Goal: Task Accomplishment & Management: Manage account settings

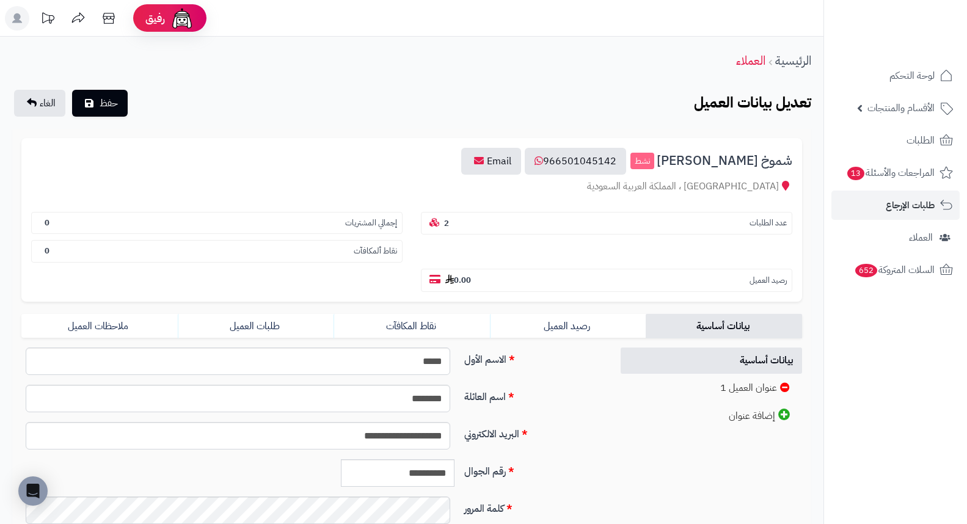
scroll to position [167, 0]
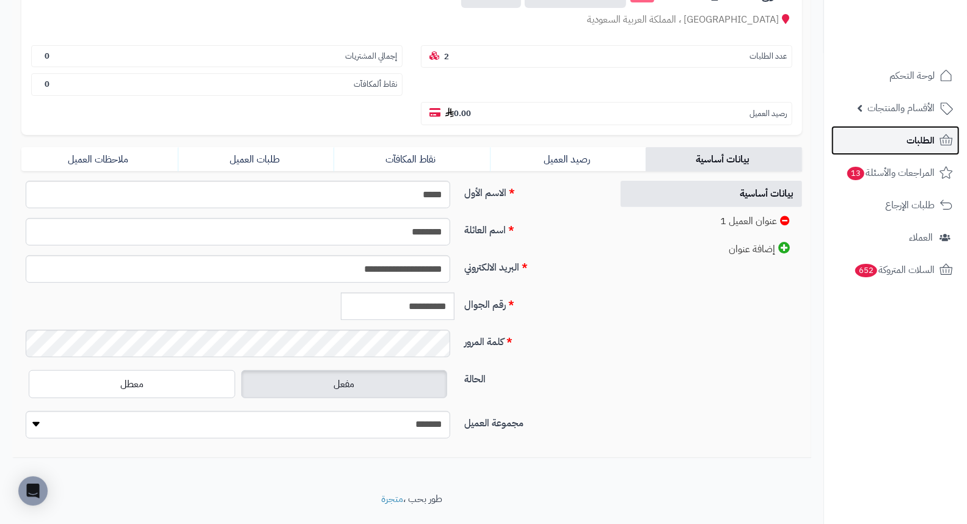
click at [913, 149] on link "الطلبات" at bounding box center [896, 140] width 128 height 29
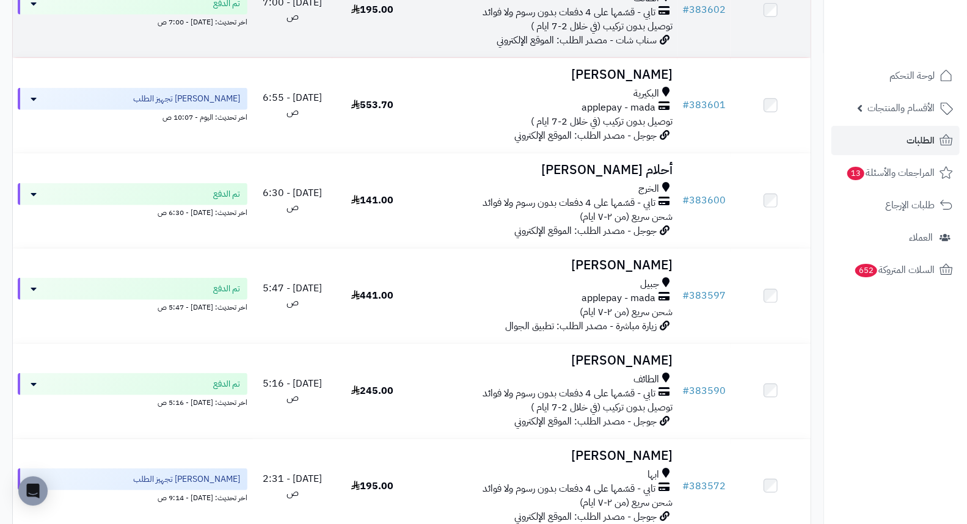
scroll to position [759, 0]
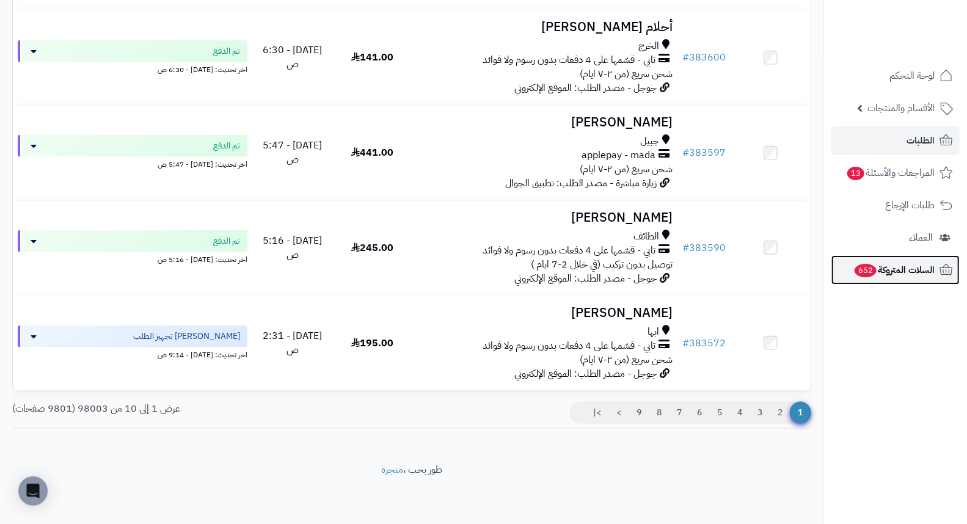
click at [880, 272] on span "السلات المتروكة 652" at bounding box center [894, 270] width 81 height 17
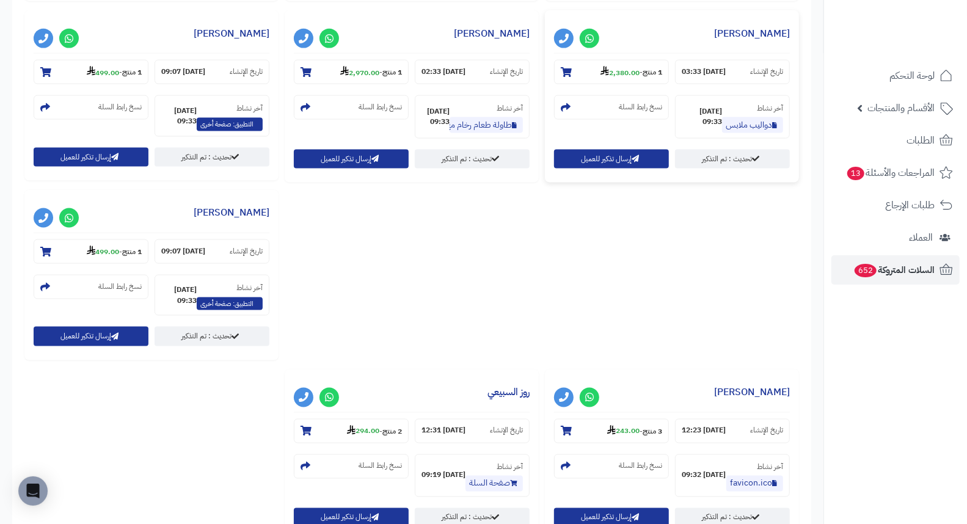
scroll to position [1222, 0]
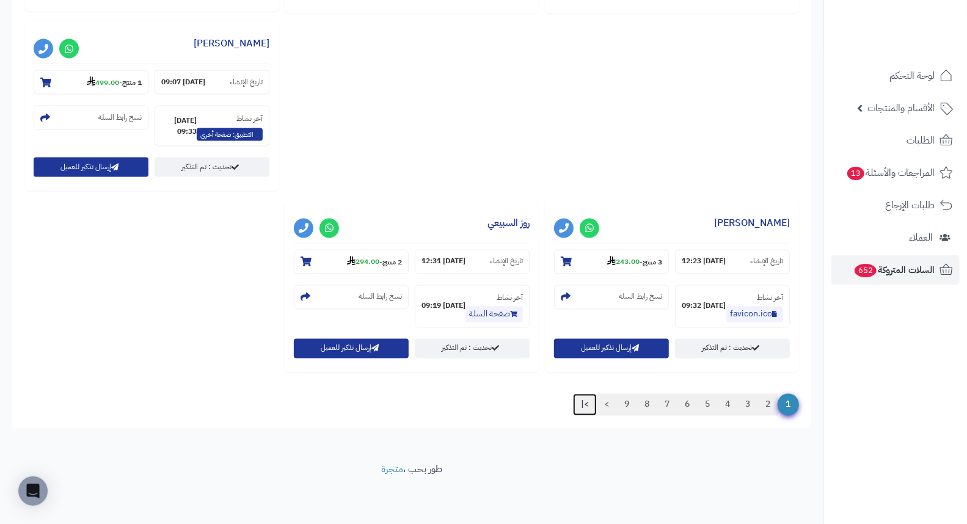
click at [582, 402] on link ">|" at bounding box center [585, 405] width 24 height 22
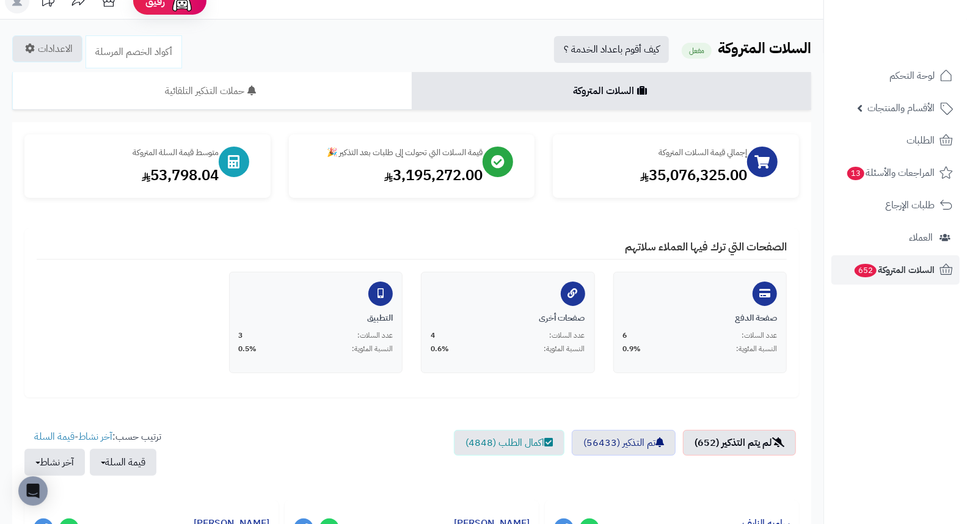
scroll to position [0, 0]
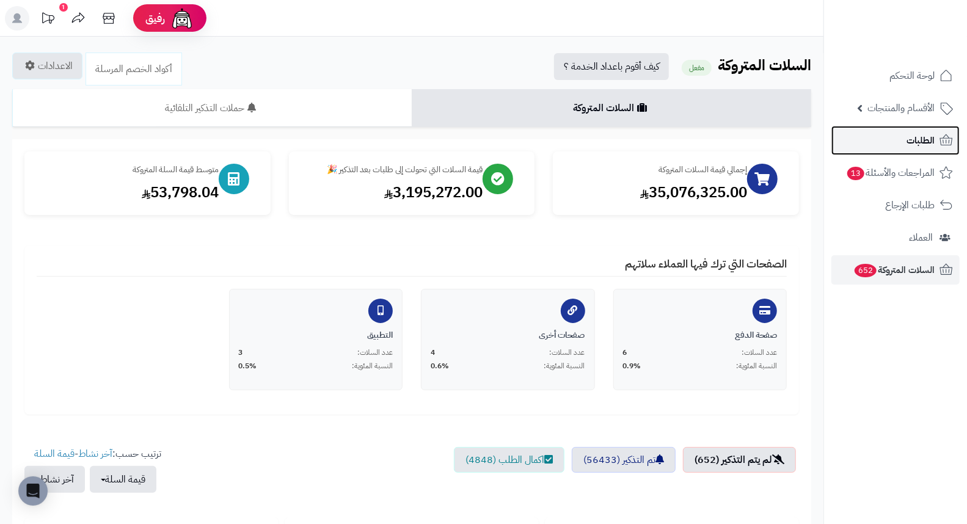
click at [896, 144] on link "الطلبات" at bounding box center [896, 140] width 128 height 29
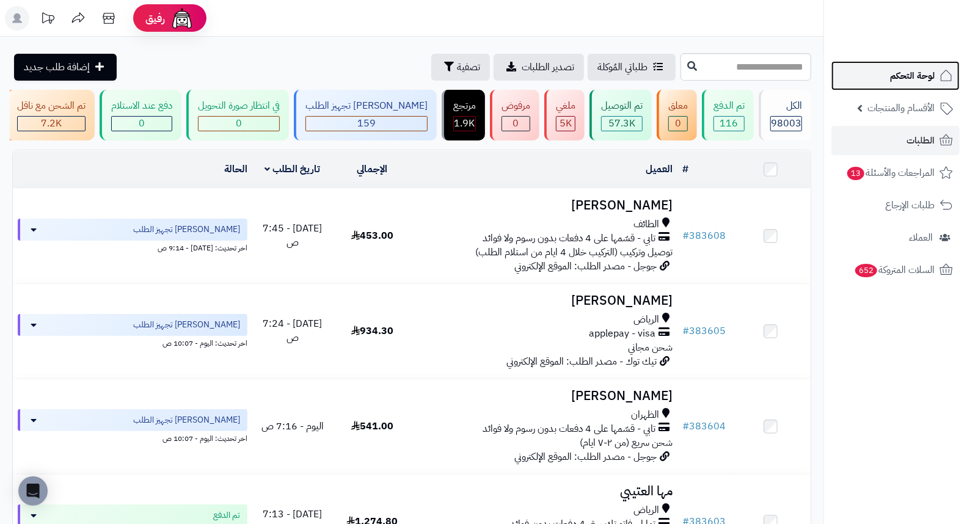
click at [912, 82] on span "لوحة التحكم" at bounding box center [912, 75] width 45 height 17
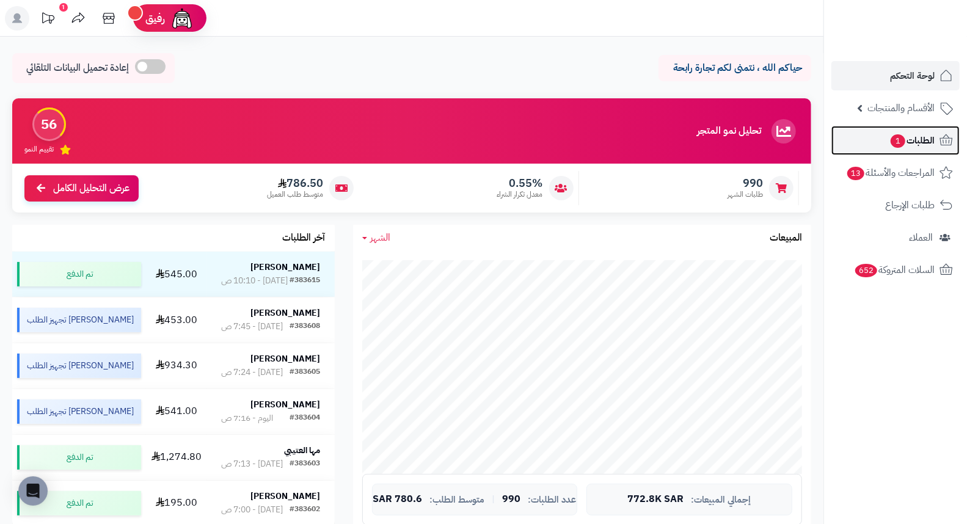
click at [897, 135] on span "1" at bounding box center [898, 141] width 16 height 15
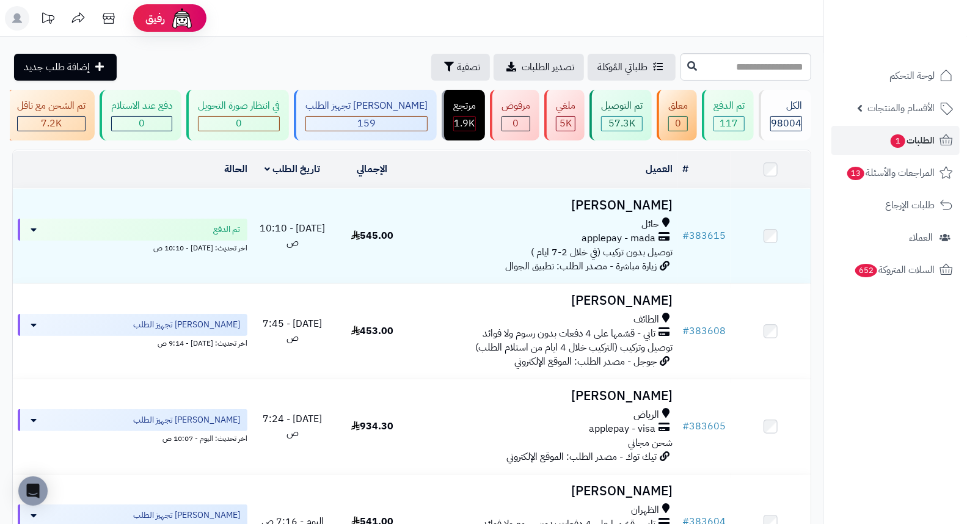
scroll to position [136, 0]
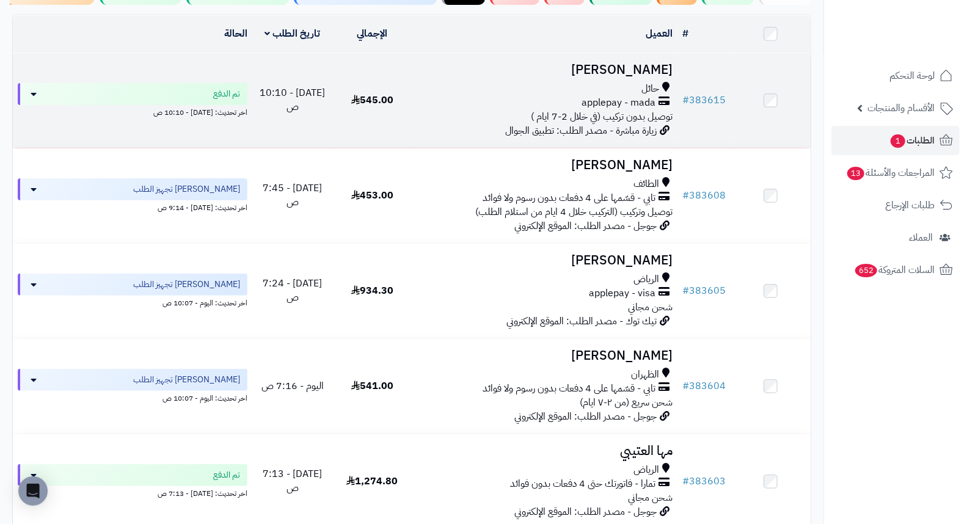
click at [638, 77] on h3 "صالح الخضر" at bounding box center [545, 70] width 256 height 14
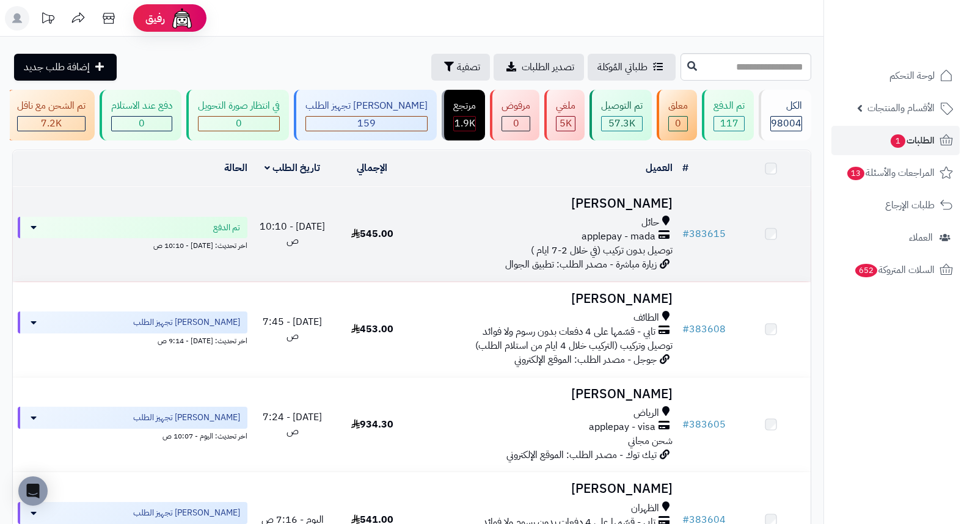
scroll to position [136, 0]
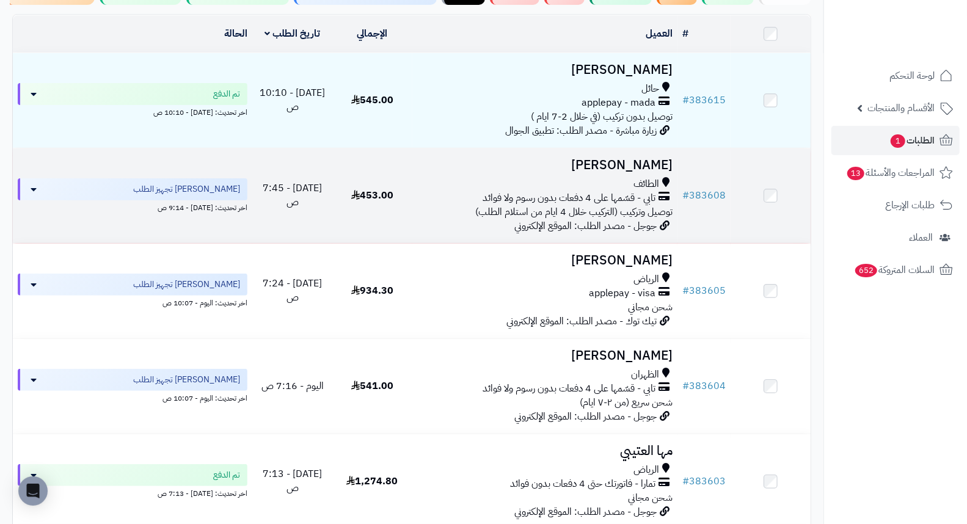
click at [649, 172] on h3 "[PERSON_NAME]" at bounding box center [545, 165] width 256 height 14
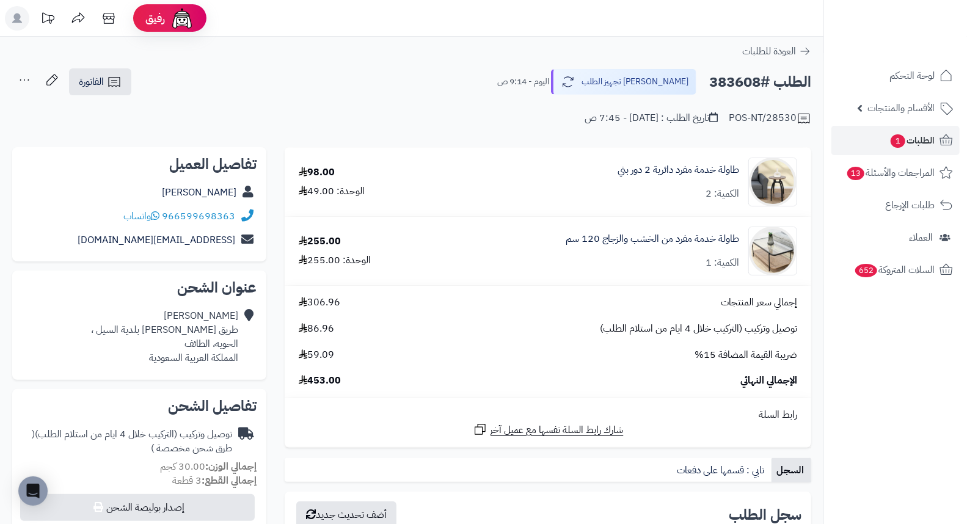
drag, startPoint x: 0, startPoint y: 0, endPoint x: 403, endPoint y: 88, distance: 412.7
click at [403, 88] on div "الطلب #383608 جاري تجهيز الطلب اليوم - 9:14 ص الفاتورة طباعة الفاتورة إرسال الف…" at bounding box center [411, 82] width 799 height 29
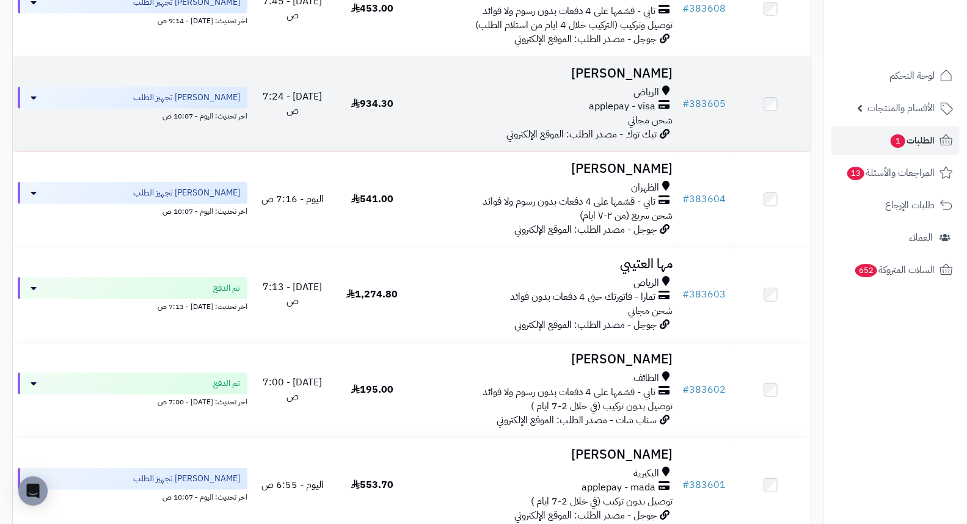
scroll to position [339, 0]
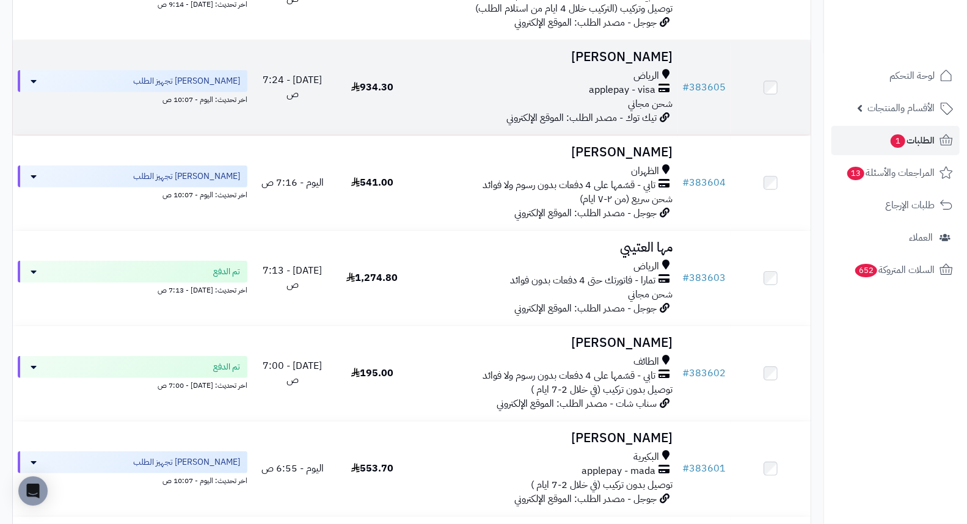
click at [633, 59] on h3 "[PERSON_NAME]" at bounding box center [545, 57] width 256 height 14
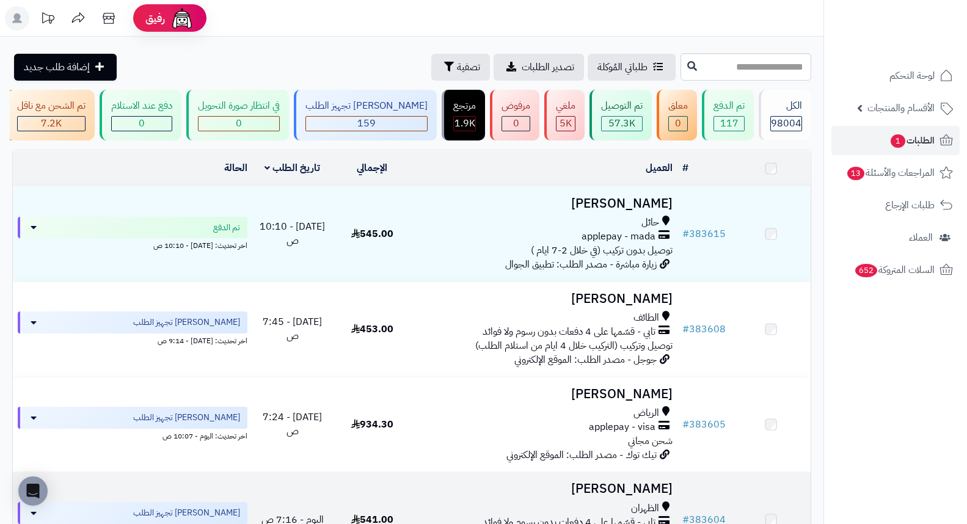
scroll to position [339, 0]
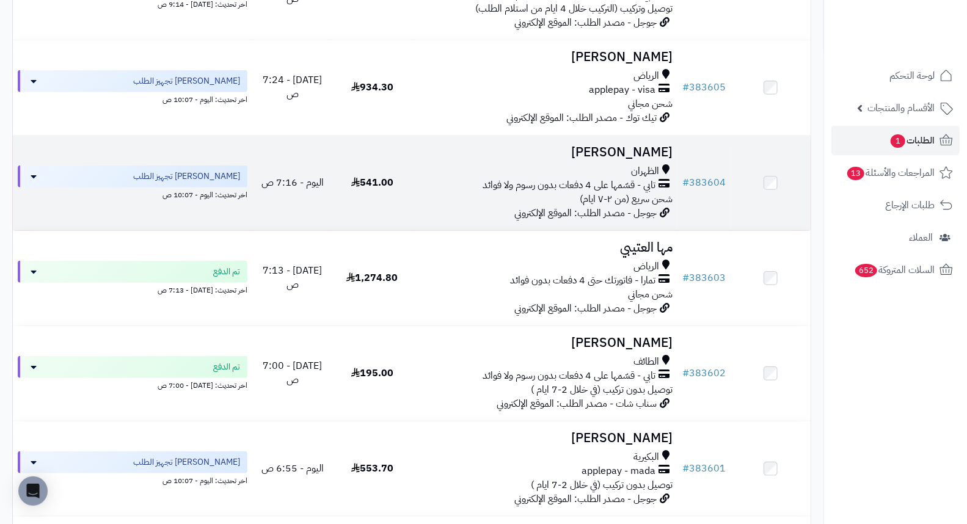
click at [656, 159] on h3 "[PERSON_NAME]" at bounding box center [545, 152] width 256 height 14
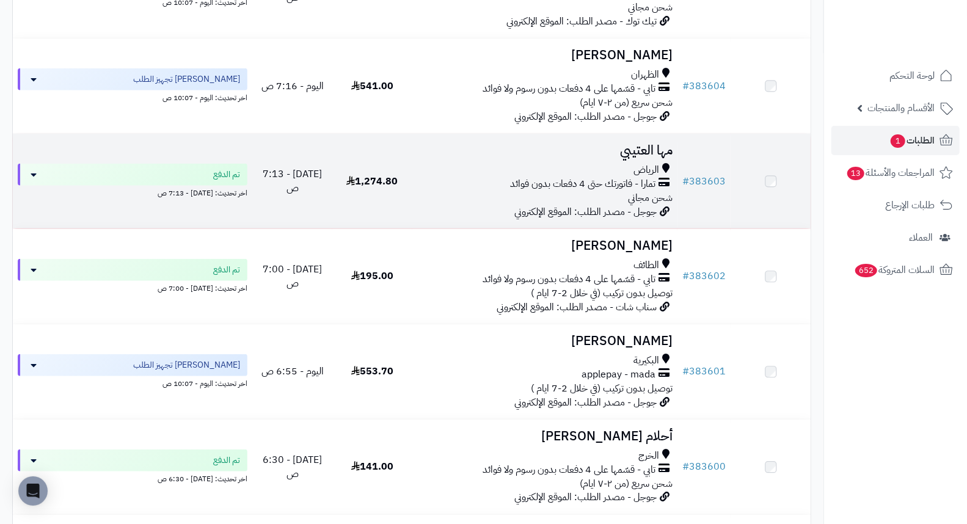
scroll to position [475, 0]
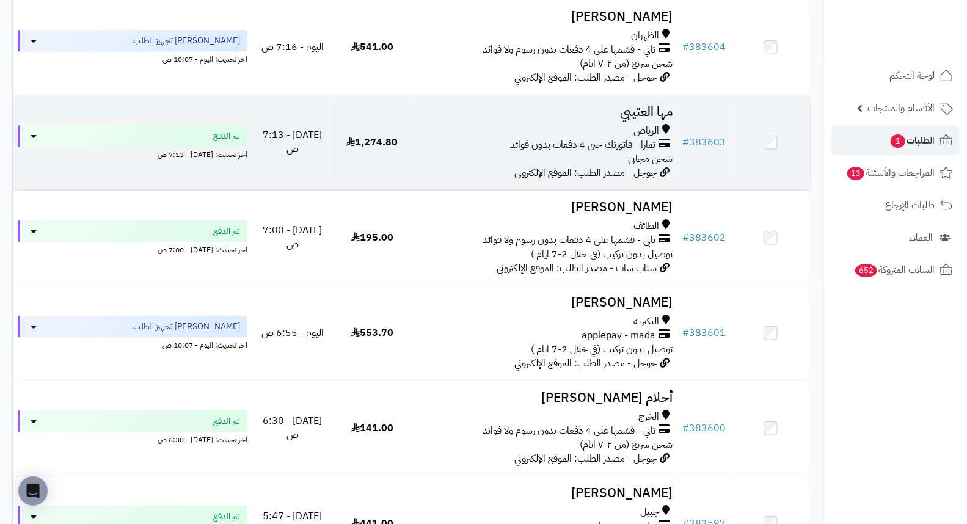
click at [679, 118] on td "# 383603" at bounding box center [704, 142] width 53 height 95
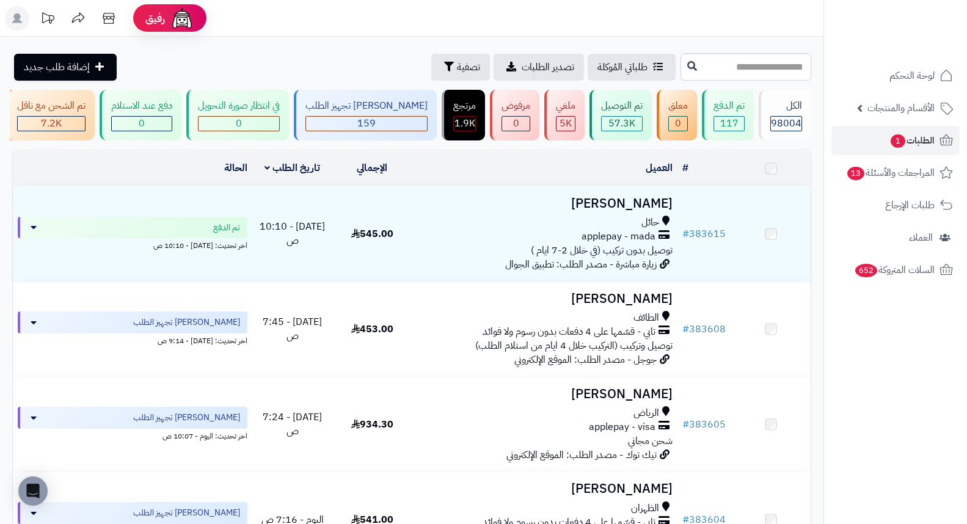
scroll to position [611, 0]
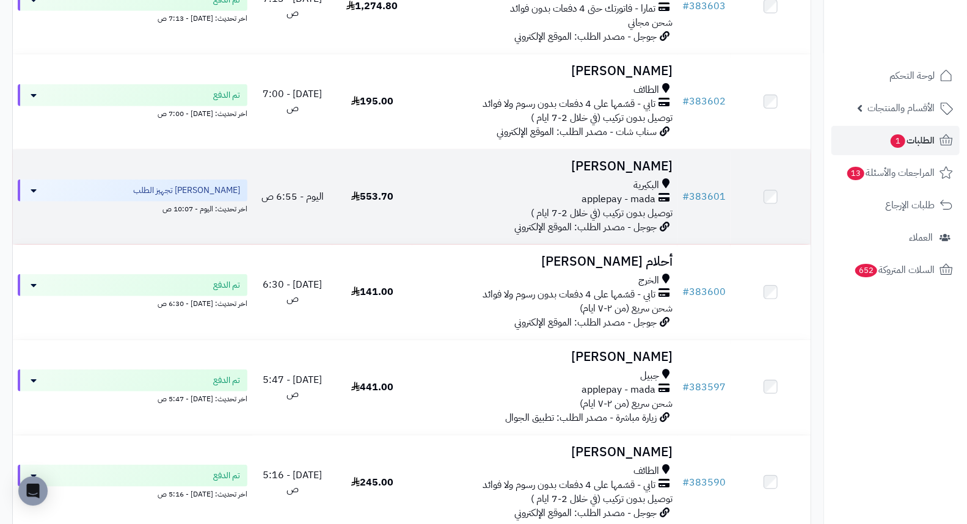
click at [644, 174] on h3 "[PERSON_NAME]" at bounding box center [545, 166] width 256 height 14
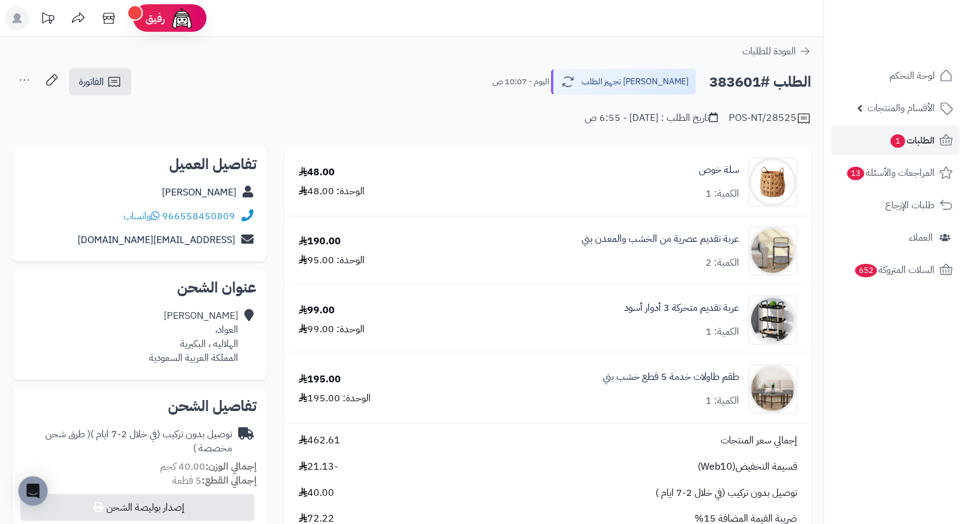
drag, startPoint x: 495, startPoint y: 64, endPoint x: 460, endPoint y: 76, distance: 36.7
click at [460, 76] on div "الطلب #383601 جاري تجهيز الطلب اليوم - 10:07 ص الفاتورة طباعة الفاتورة إرسال ال…" at bounding box center [411, 82] width 799 height 29
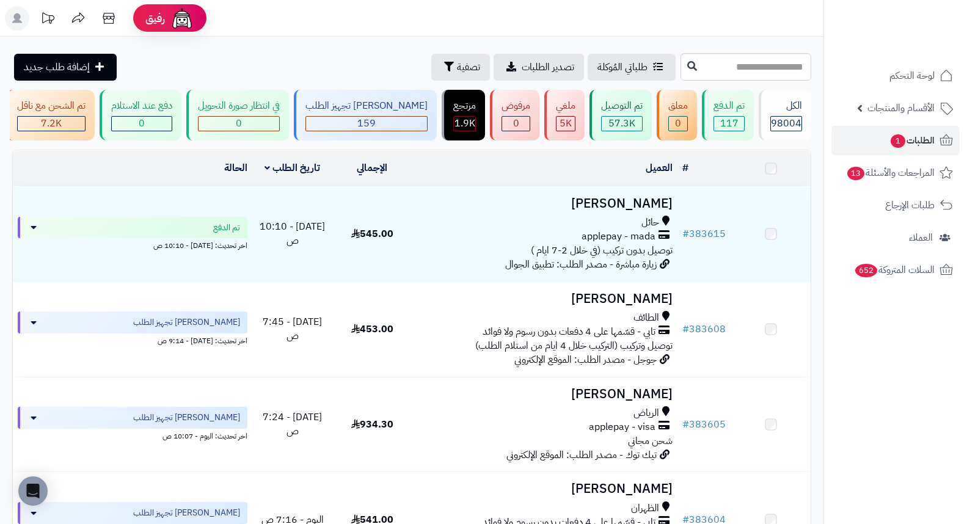
scroll to position [747, 0]
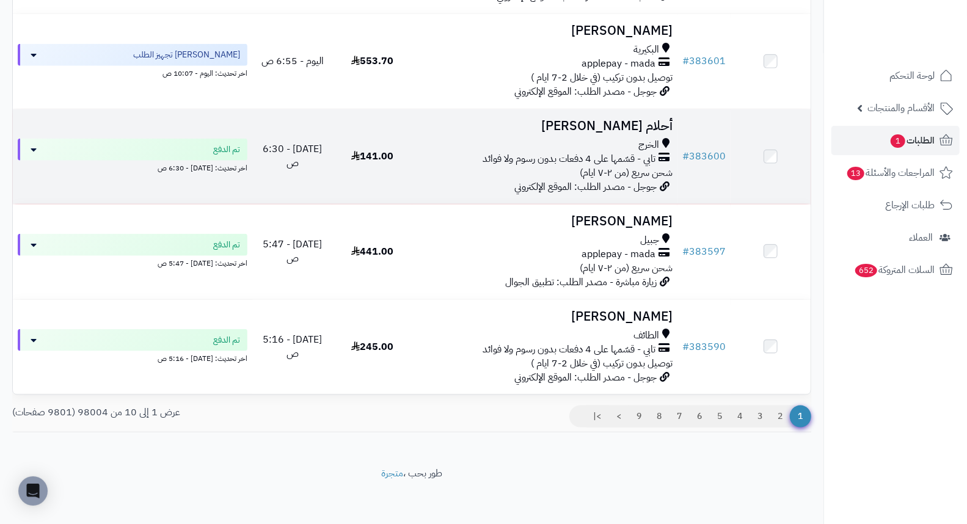
click at [651, 133] on h3 "أحلام [PERSON_NAME]" at bounding box center [545, 126] width 256 height 14
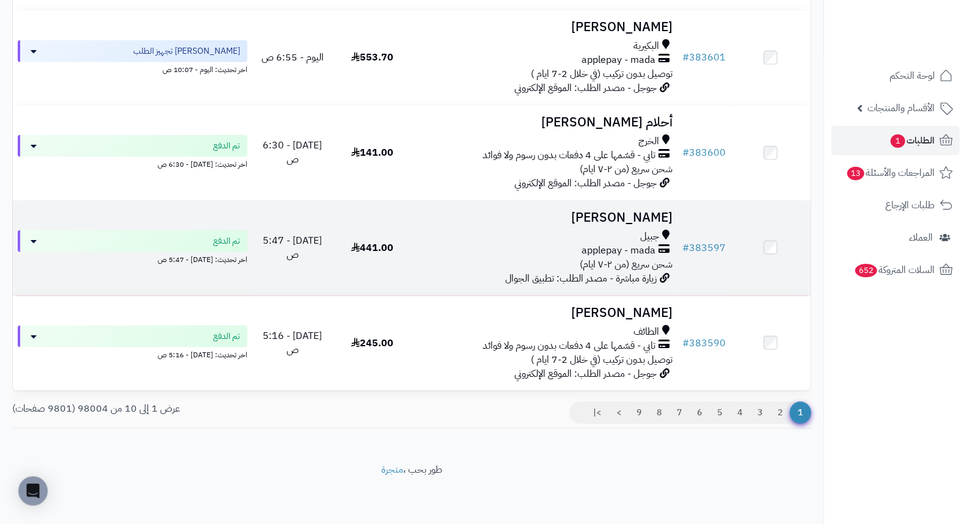
scroll to position [759, 0]
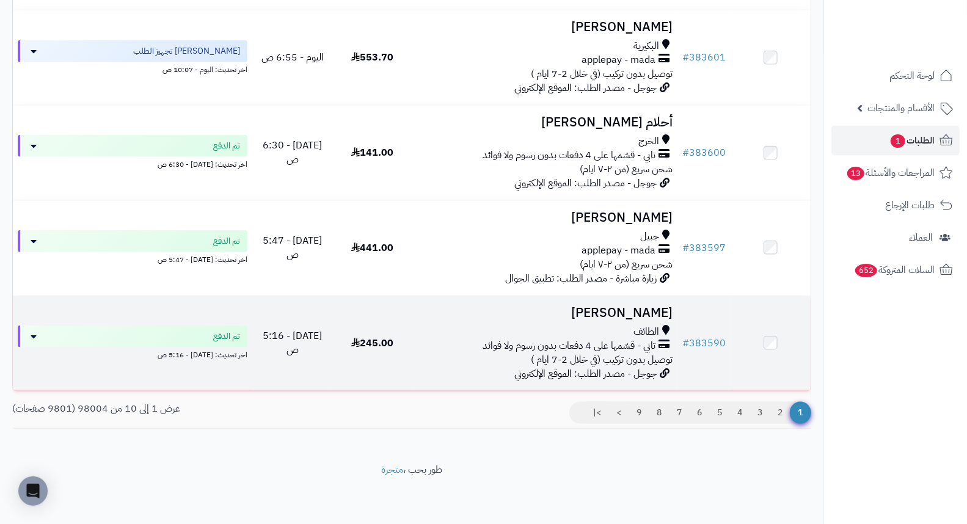
click at [624, 310] on h3 "[PERSON_NAME]" at bounding box center [545, 313] width 256 height 14
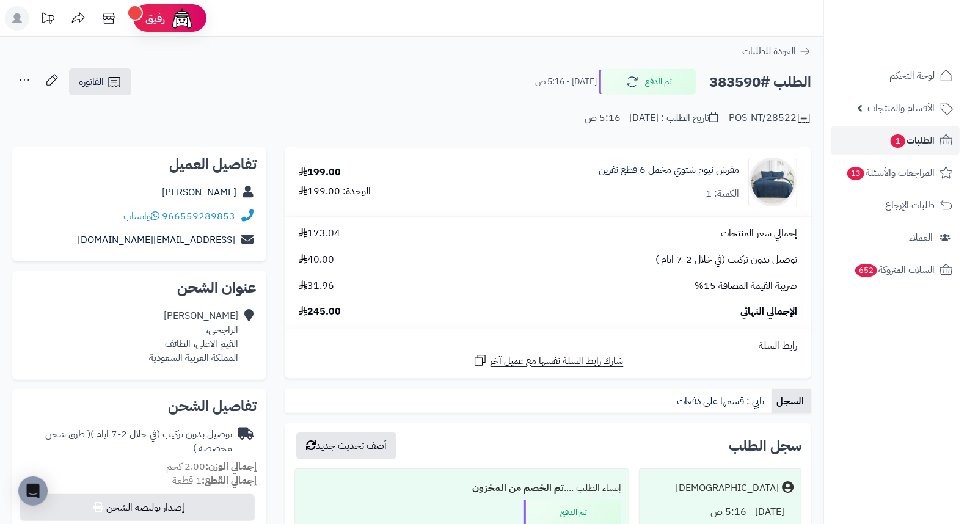
drag, startPoint x: 424, startPoint y: 101, endPoint x: 380, endPoint y: 104, distance: 44.1
click at [380, 104] on div "POS-NT/28522 تاريخ الطلب : اليوم - 5:16 ص" at bounding box center [411, 111] width 799 height 29
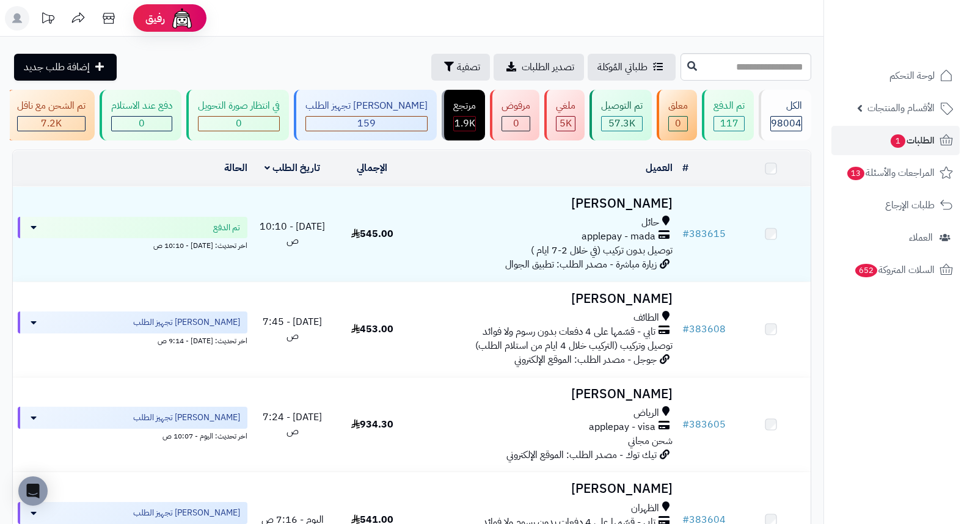
scroll to position [759, 0]
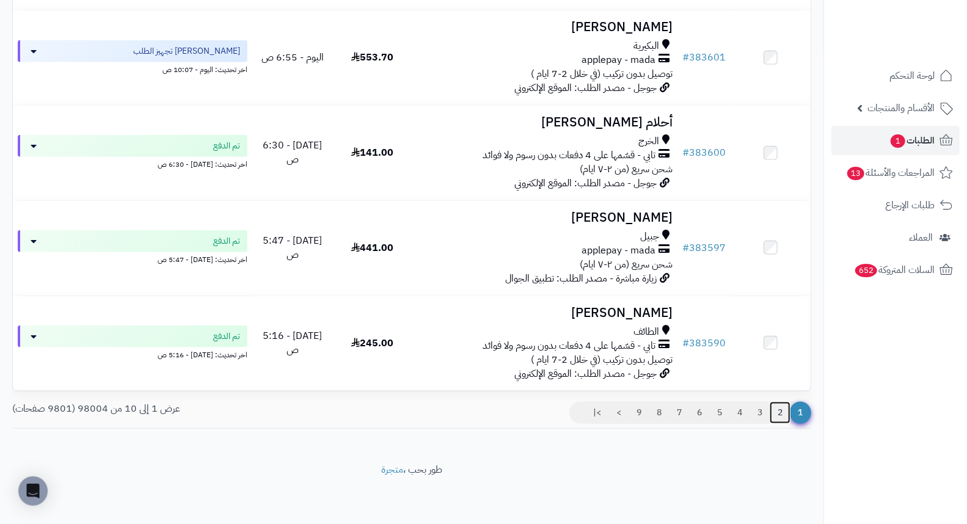
click at [780, 419] on link "2" at bounding box center [780, 413] width 21 height 22
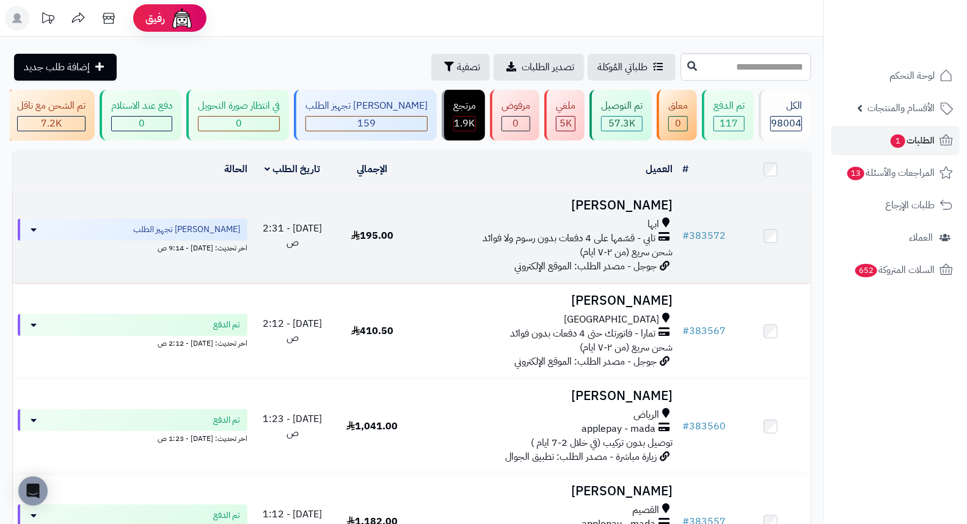
click at [654, 213] on h3 "نوال الاسمري" at bounding box center [545, 206] width 256 height 14
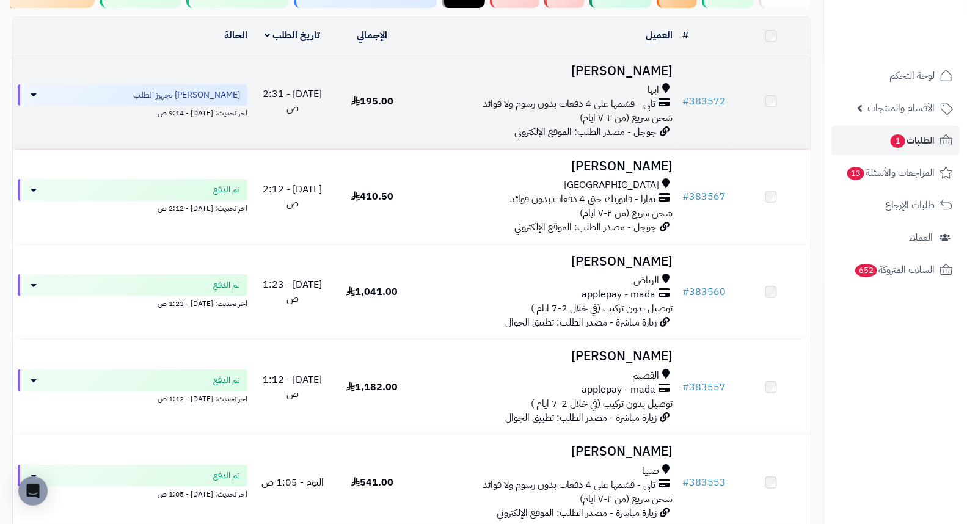
scroll to position [136, 0]
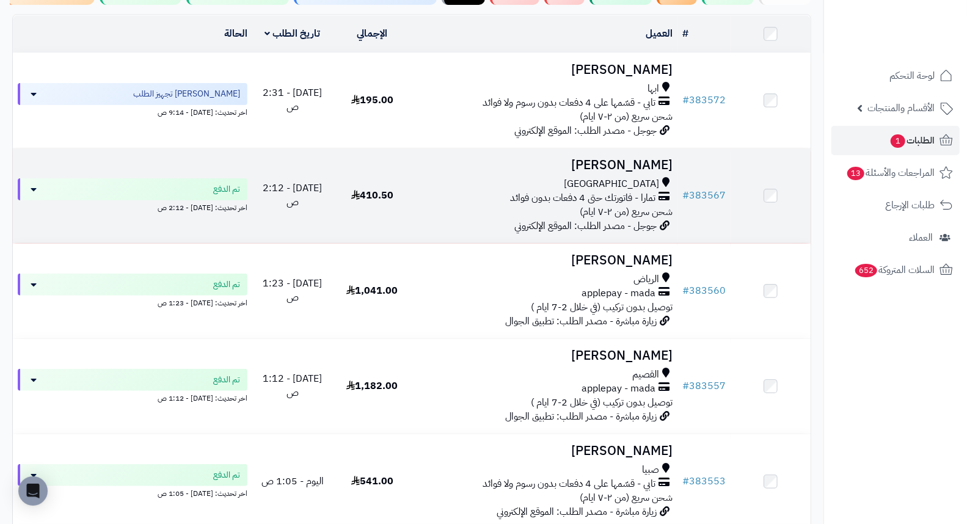
click at [633, 172] on h3 "[PERSON_NAME]" at bounding box center [545, 165] width 256 height 14
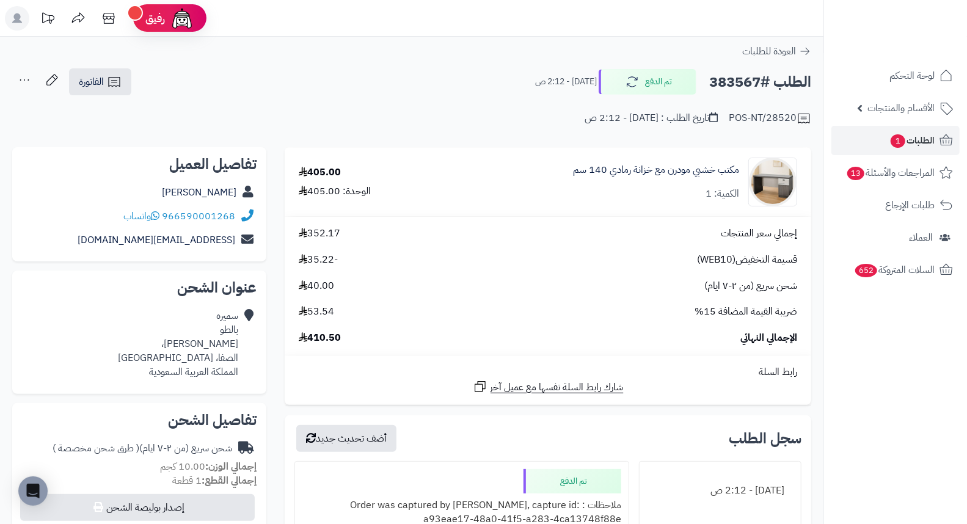
drag, startPoint x: 390, startPoint y: 111, endPoint x: 370, endPoint y: 93, distance: 26.8
click at [370, 93] on div "الطلب #383567 تم الدفع اليوم - 2:12 ص الفاتورة طباعة الفاتورة إرسال الفاتورة إل…" at bounding box center [411, 82] width 799 height 29
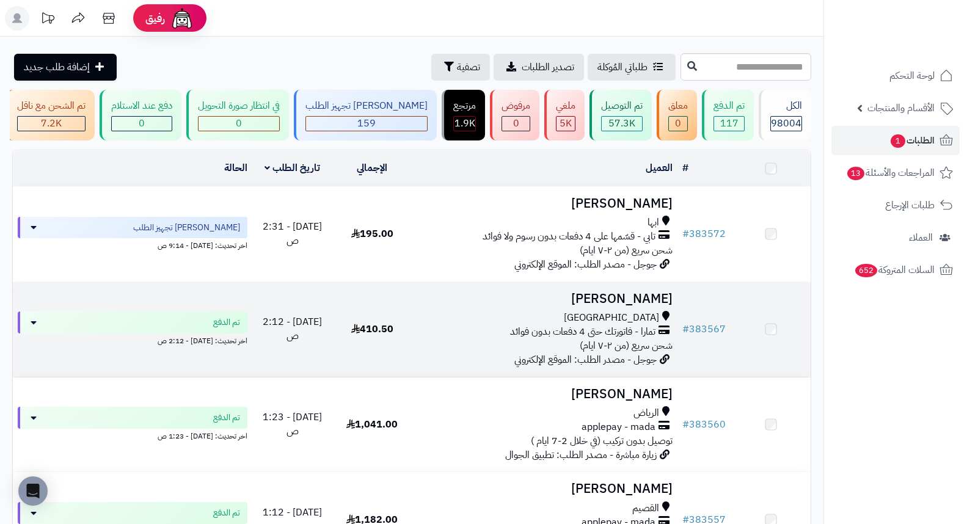
scroll to position [136, 0]
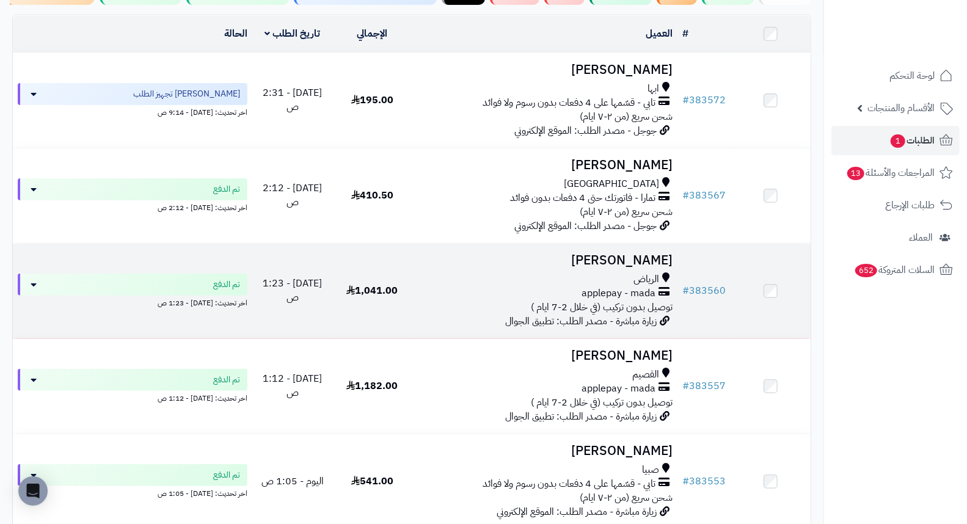
click at [659, 265] on h3 "[PERSON_NAME]" at bounding box center [545, 261] width 256 height 14
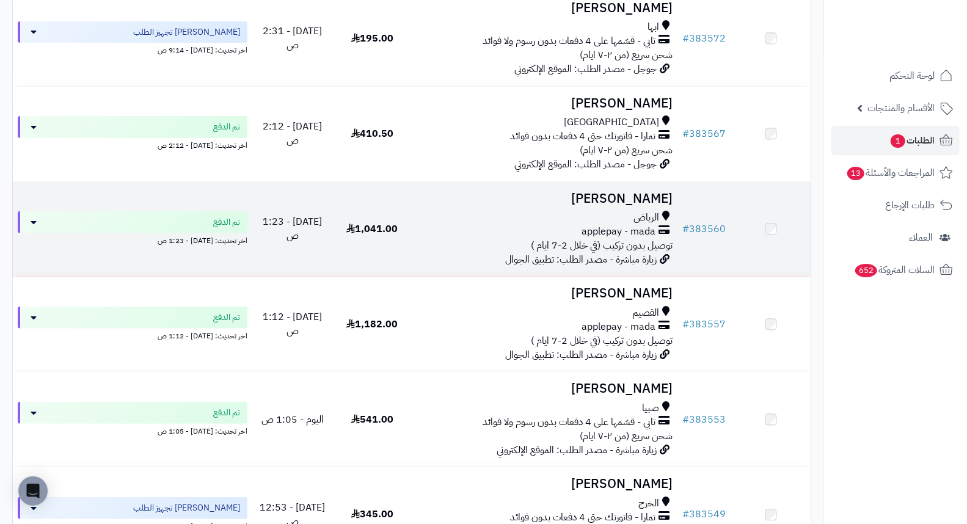
scroll to position [271, 0]
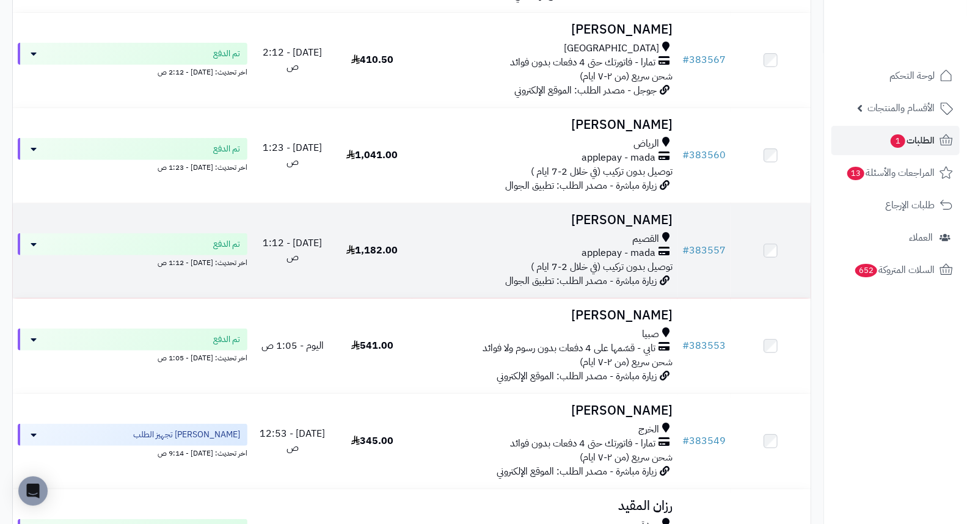
click at [652, 227] on h3 "منيرة العبدالرحمن" at bounding box center [545, 220] width 256 height 14
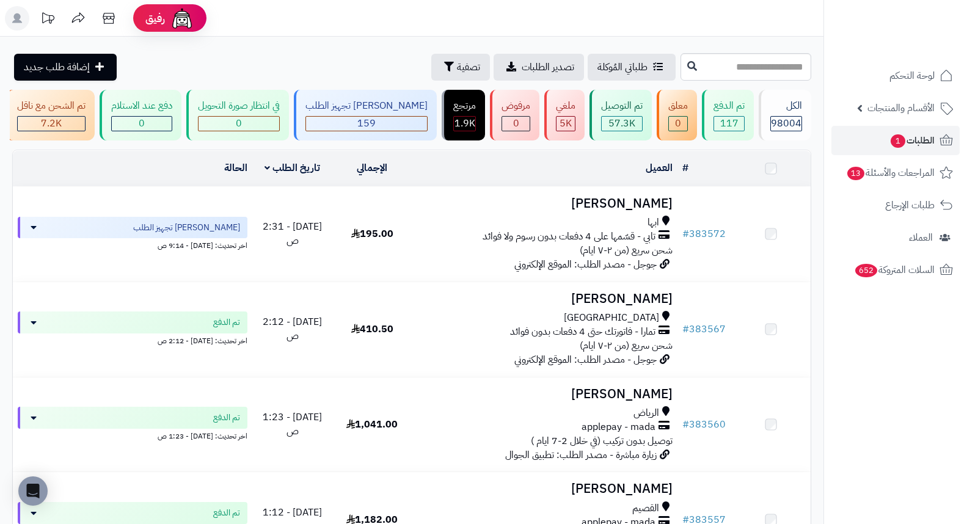
scroll to position [271, 0]
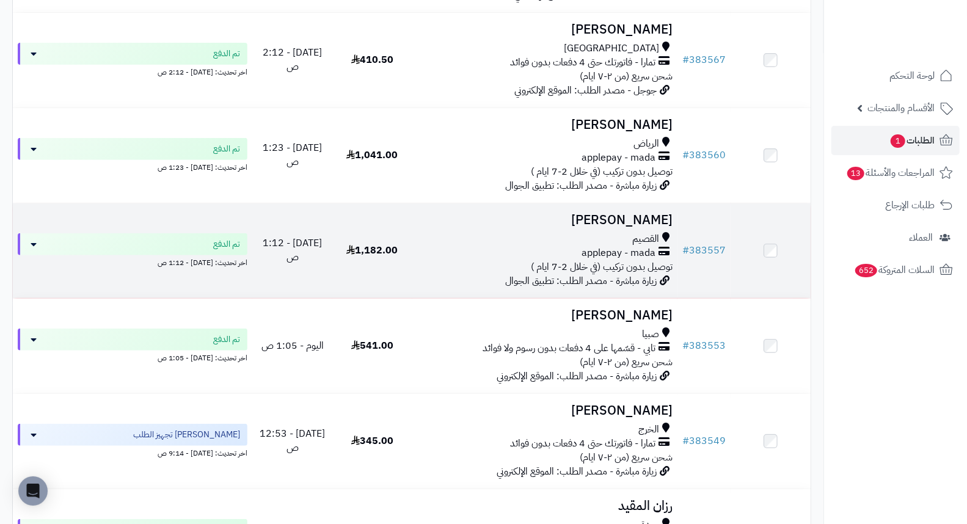
click at [602, 227] on h3 "منيرة العبدالرحمن" at bounding box center [545, 220] width 256 height 14
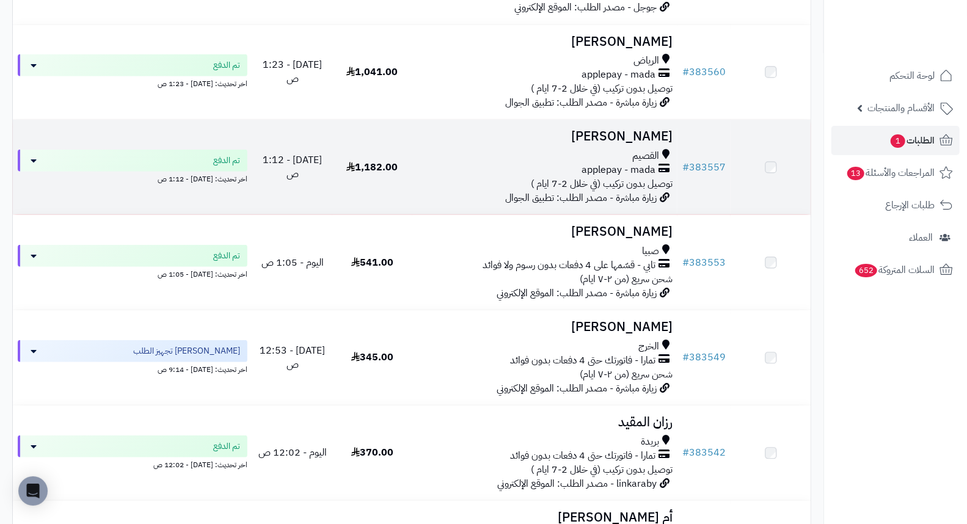
scroll to position [407, 0]
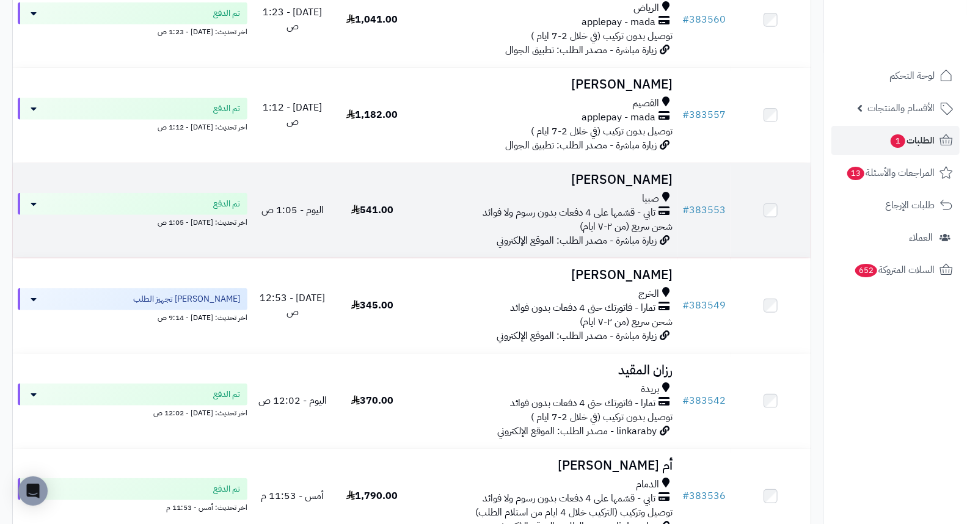
click at [650, 186] on h3 "[PERSON_NAME]" at bounding box center [545, 180] width 256 height 14
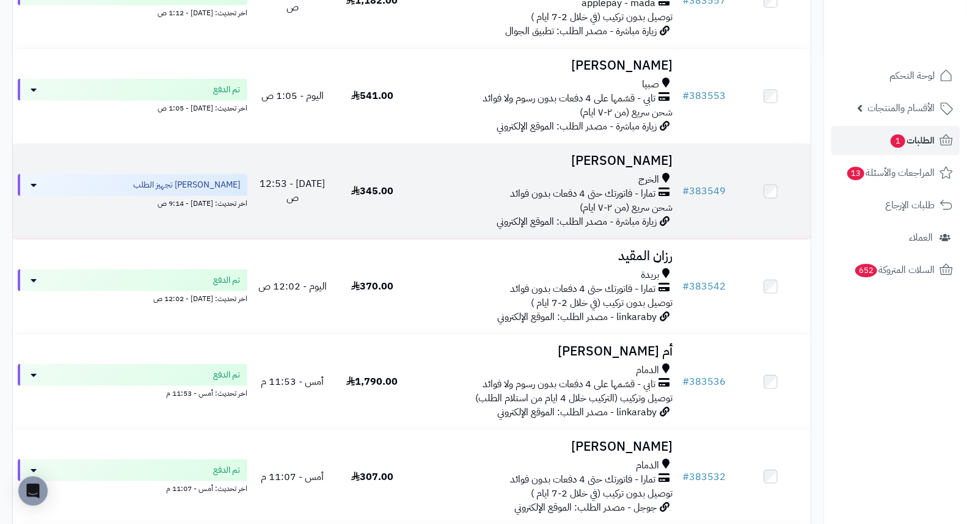
scroll to position [543, 0]
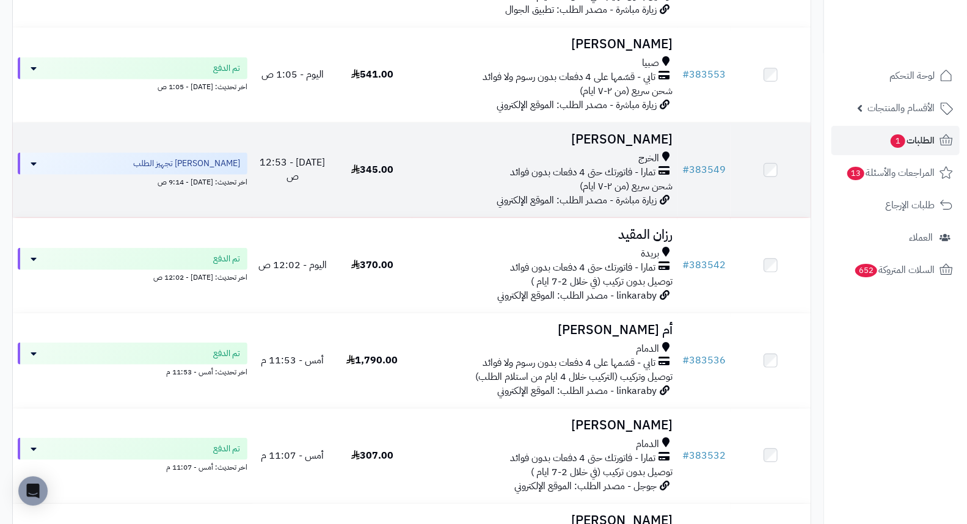
click at [613, 147] on h3 "عبد الرحمن الهلالي" at bounding box center [545, 140] width 256 height 14
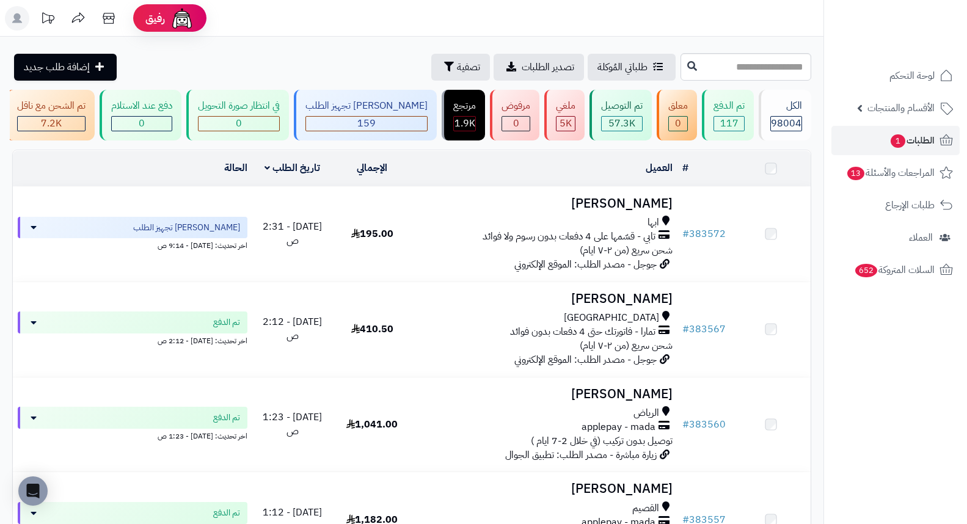
scroll to position [679, 0]
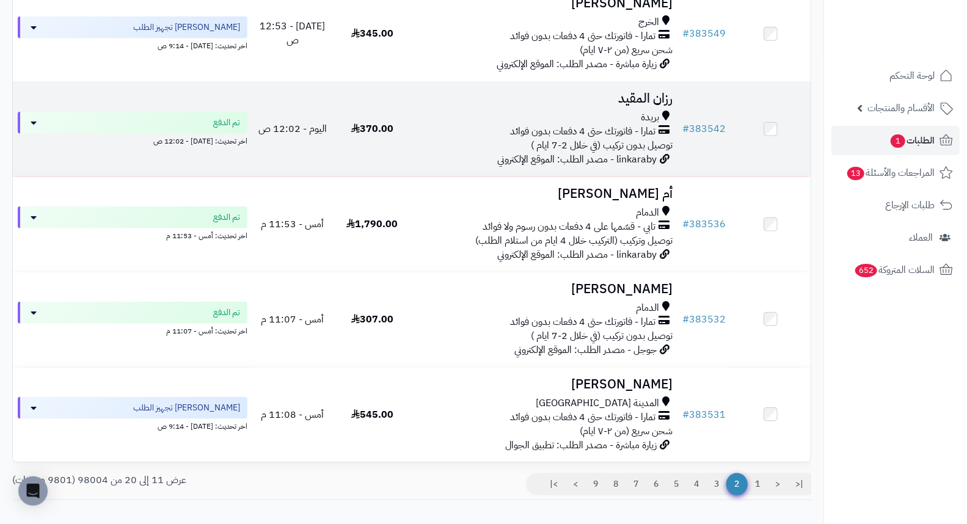
click at [636, 104] on h3 "رزان المقيد" at bounding box center [545, 99] width 256 height 14
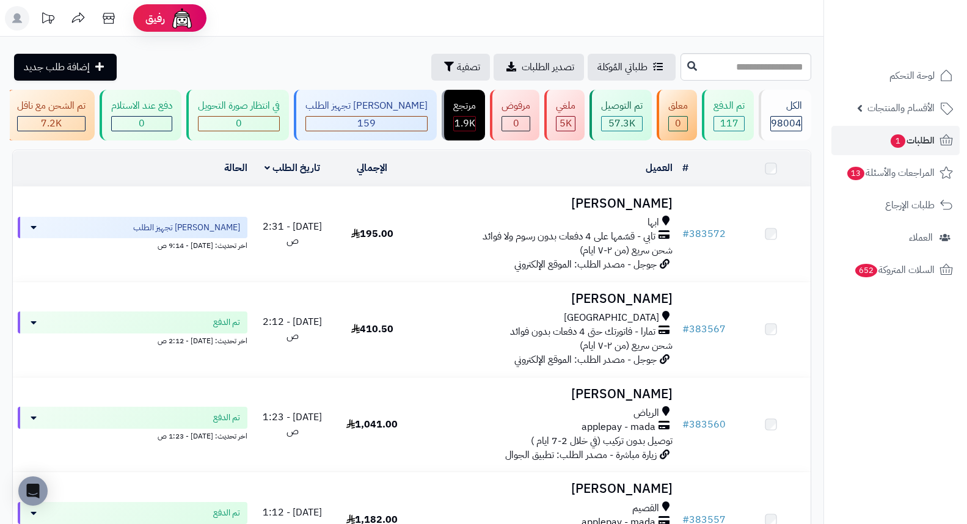
scroll to position [759, 0]
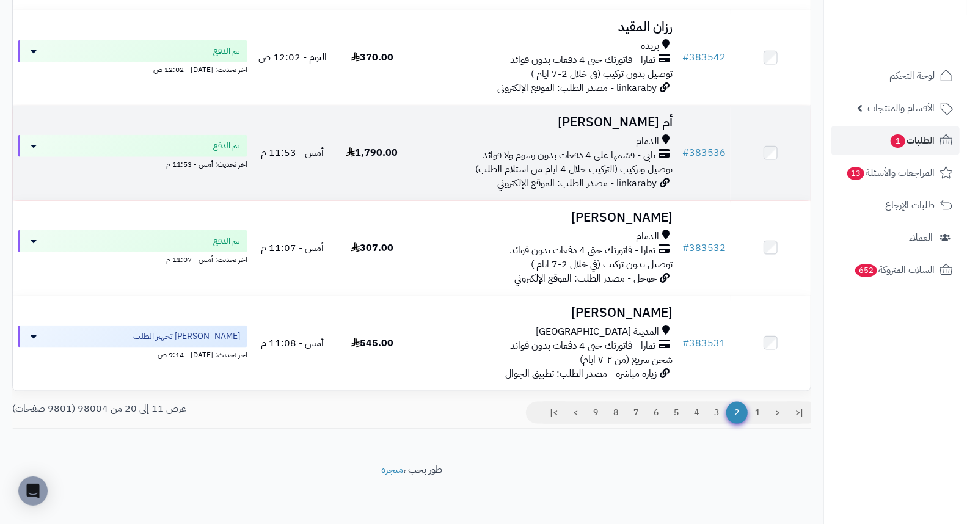
click at [644, 119] on h3 "أم سلطان الخالدي" at bounding box center [545, 122] width 256 height 14
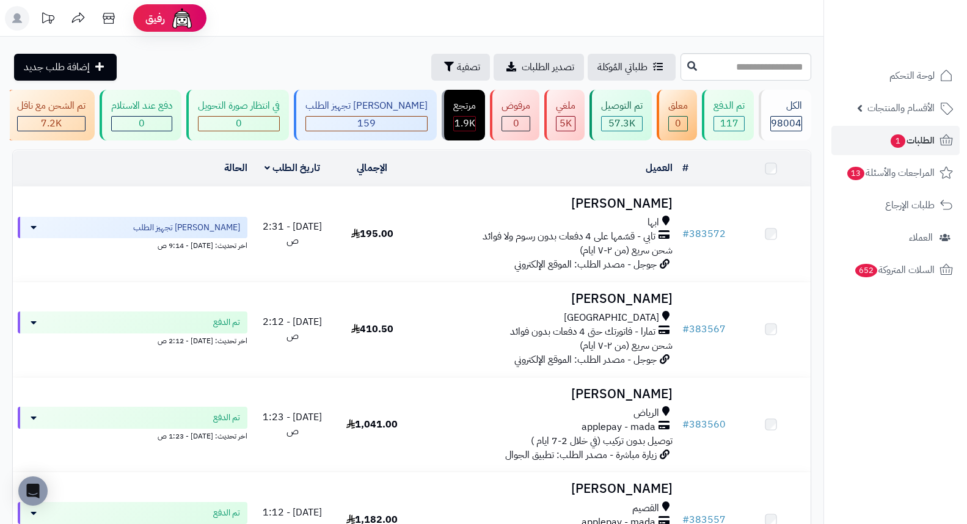
scroll to position [759, 0]
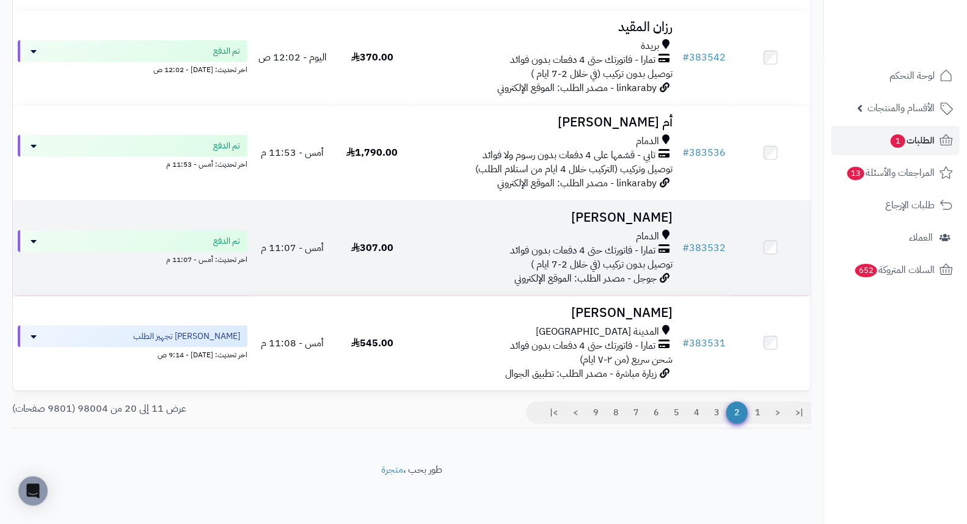
click at [635, 211] on h3 "Ghada Alansari" at bounding box center [545, 218] width 256 height 14
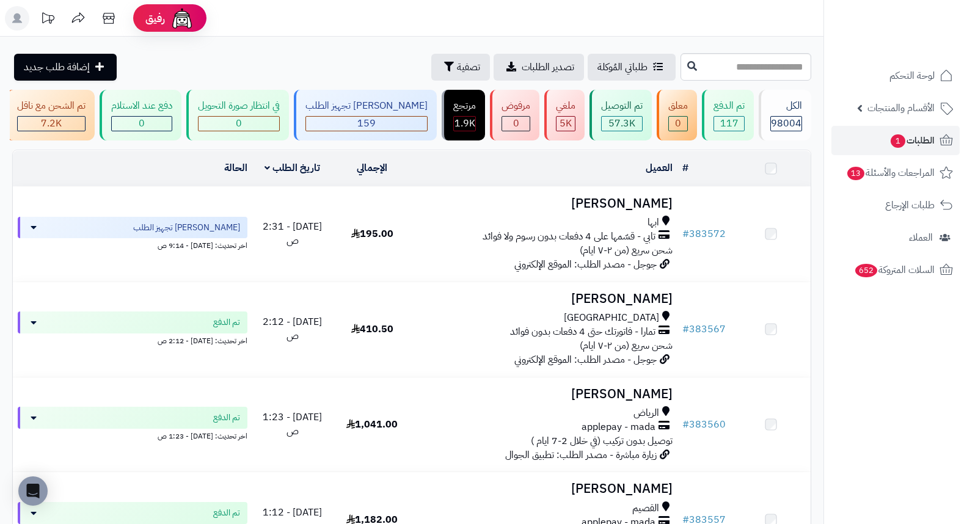
scroll to position [759, 0]
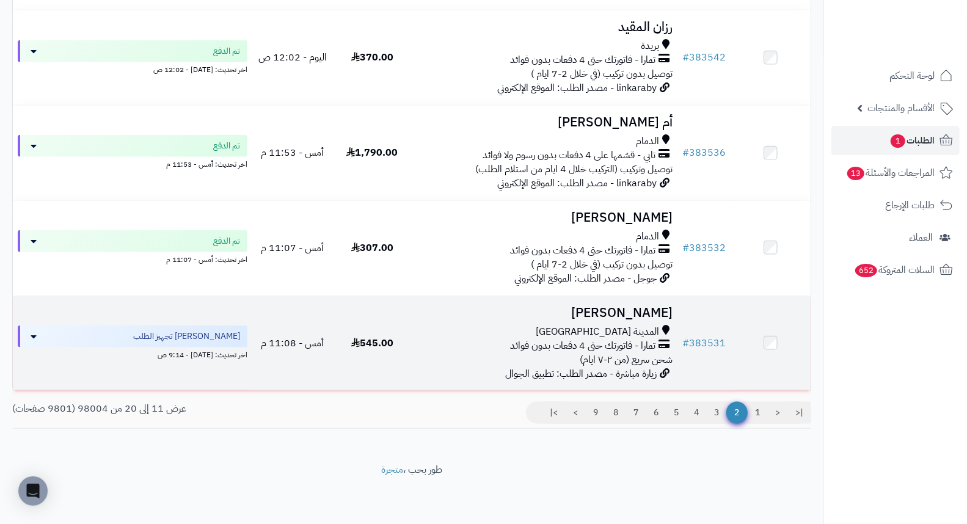
click at [651, 308] on h3 "خالد المزيني" at bounding box center [545, 313] width 256 height 14
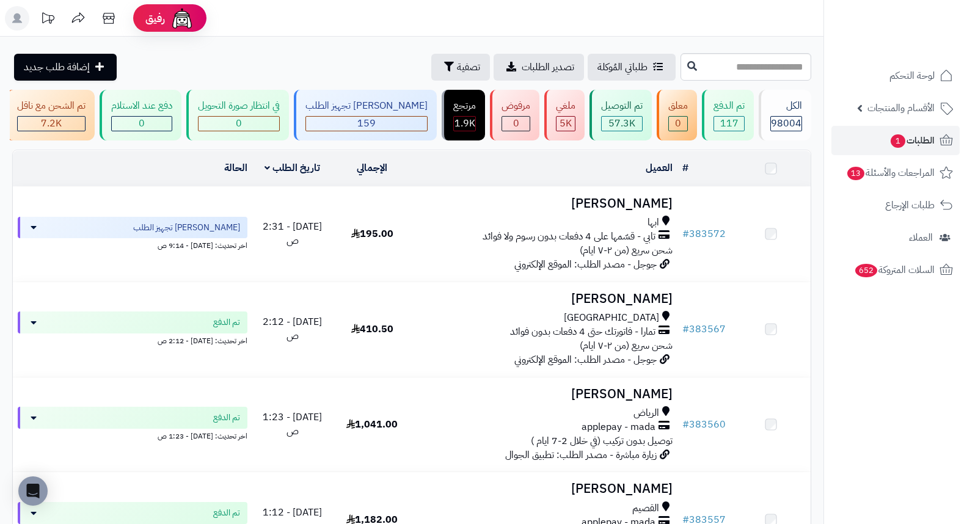
scroll to position [759, 0]
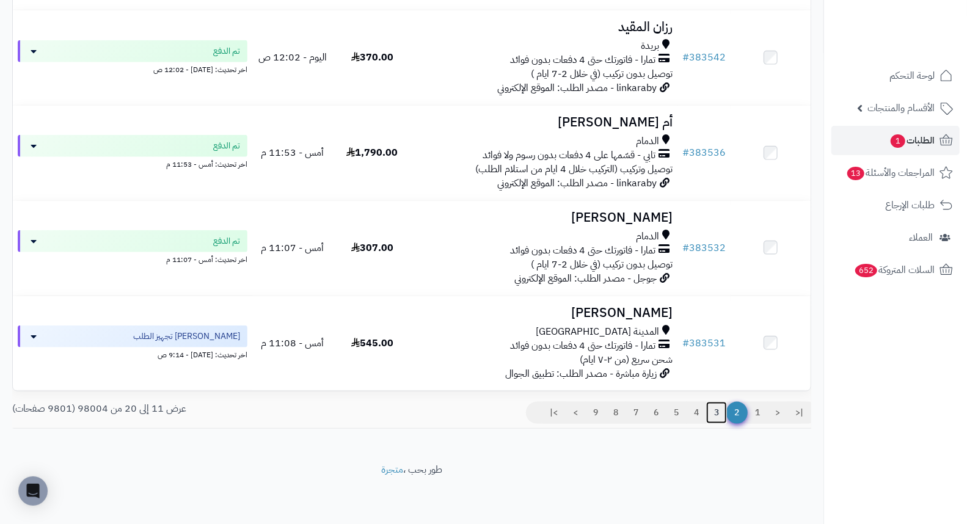
click at [717, 418] on link "3" at bounding box center [716, 413] width 21 height 22
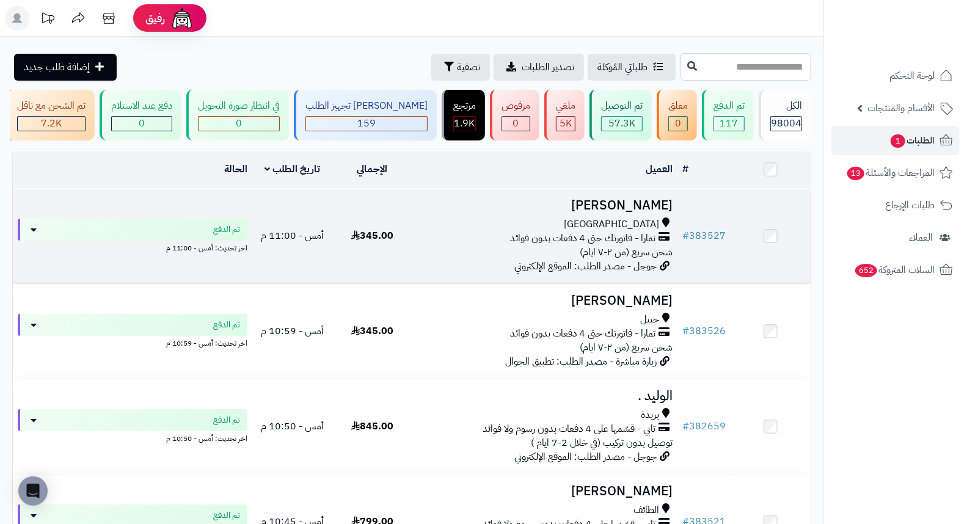
click at [648, 211] on h3 "[PERSON_NAME]" at bounding box center [545, 206] width 256 height 14
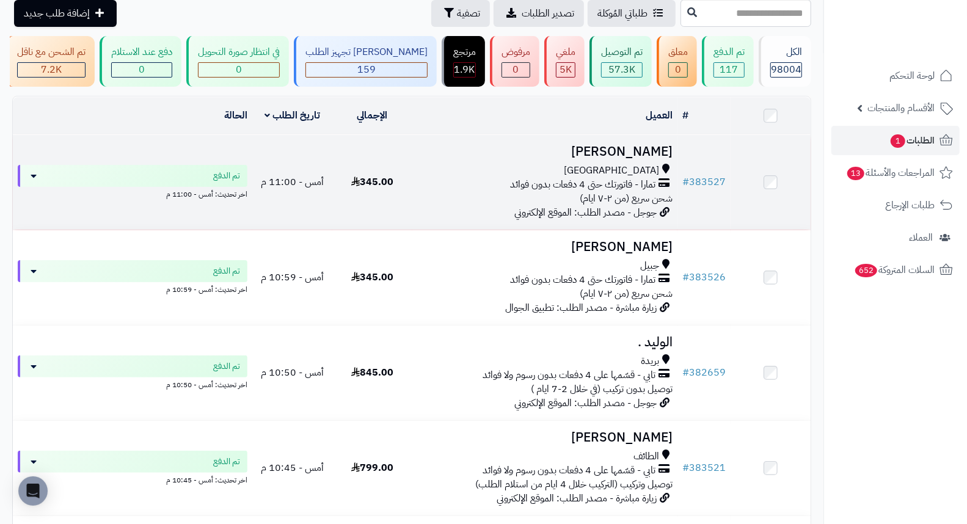
scroll to position [136, 0]
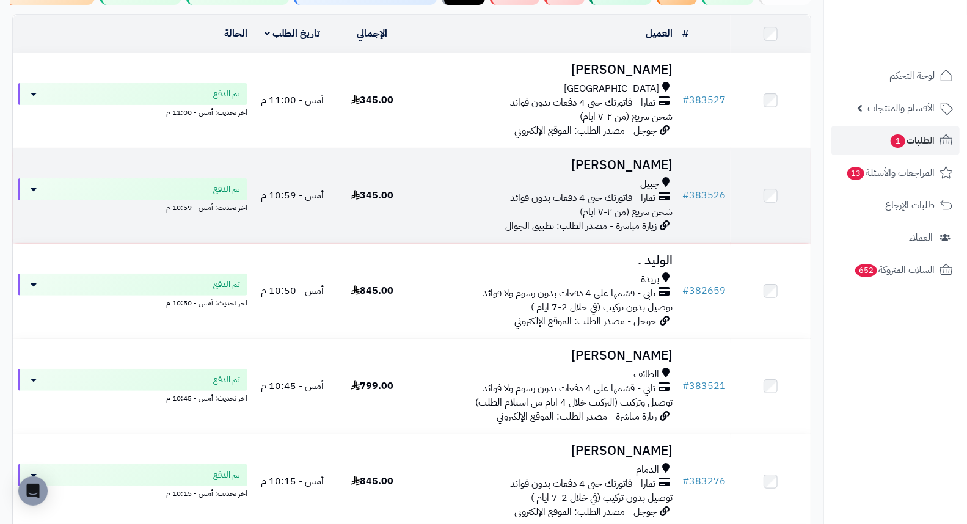
click at [616, 167] on h3 "[PERSON_NAME]" at bounding box center [545, 165] width 256 height 14
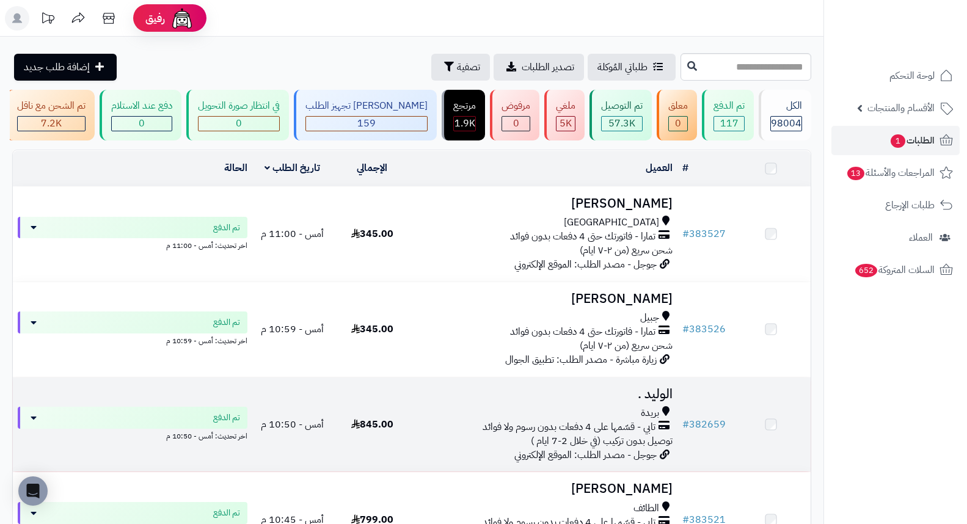
scroll to position [203, 0]
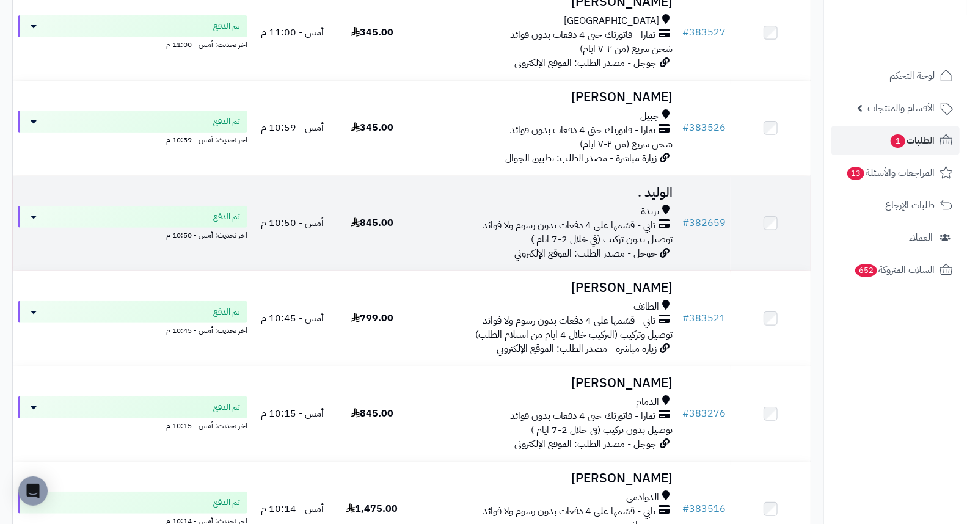
click at [662, 200] on h3 "الوليد ." at bounding box center [545, 193] width 256 height 14
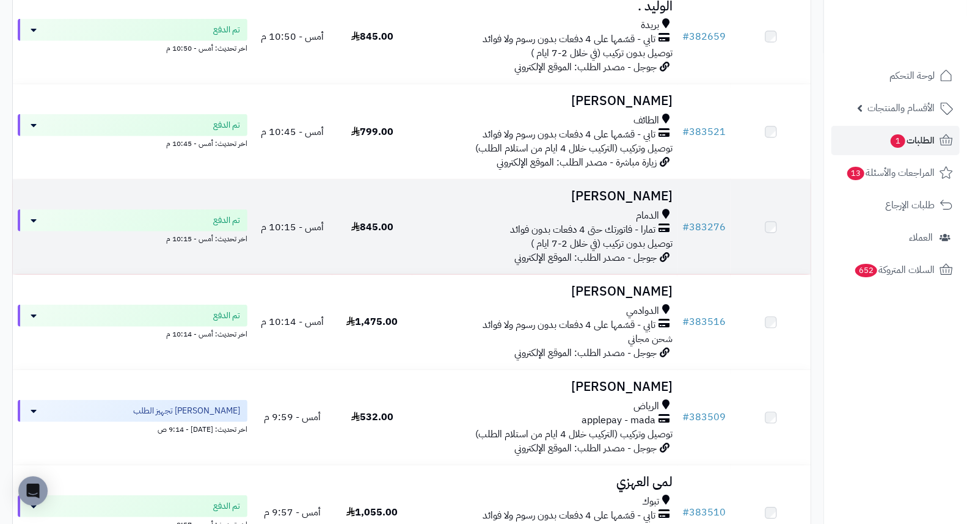
scroll to position [407, 0]
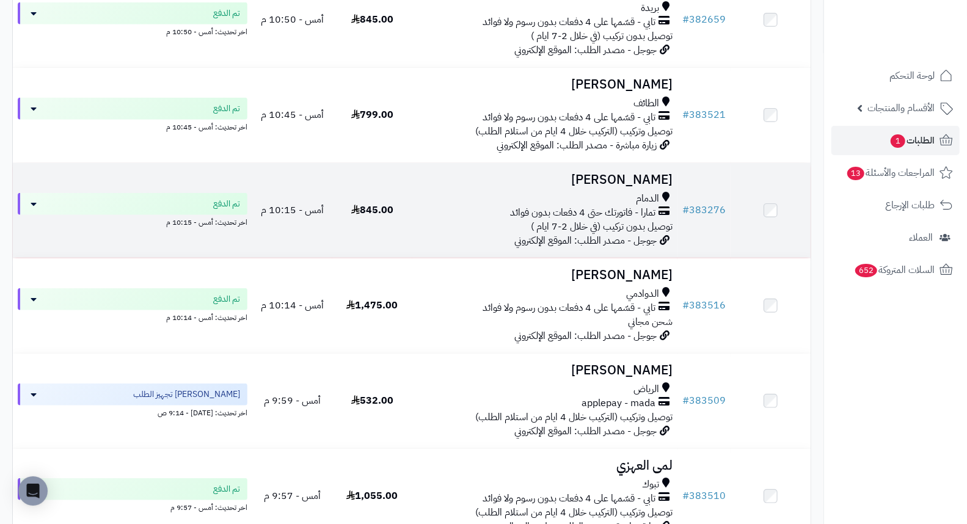
click at [636, 182] on h3 "[PERSON_NAME]" at bounding box center [545, 180] width 256 height 14
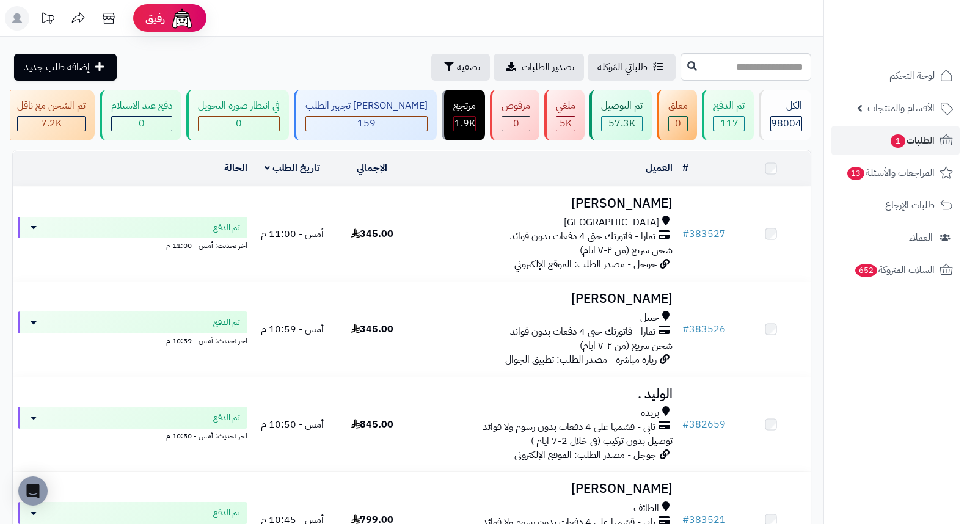
scroll to position [543, 0]
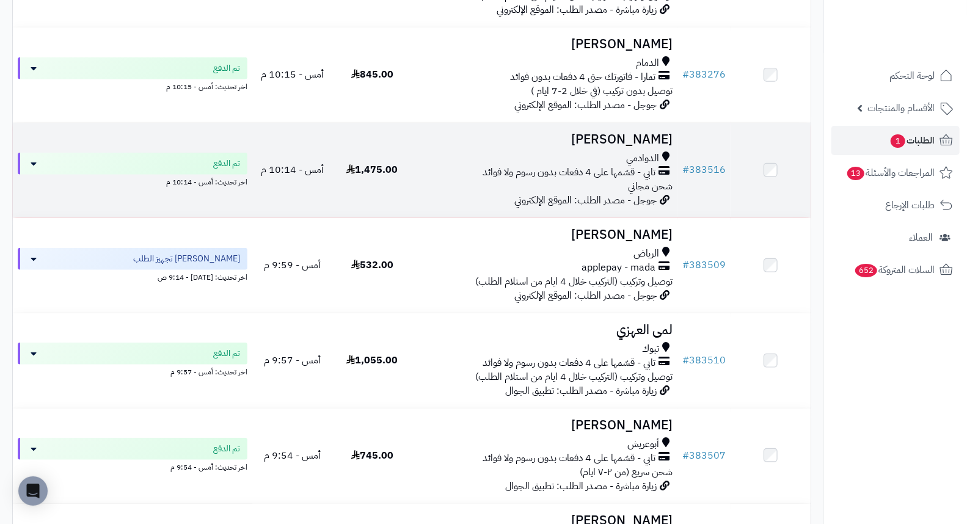
click at [633, 142] on h3 "[PERSON_NAME]" at bounding box center [545, 140] width 256 height 14
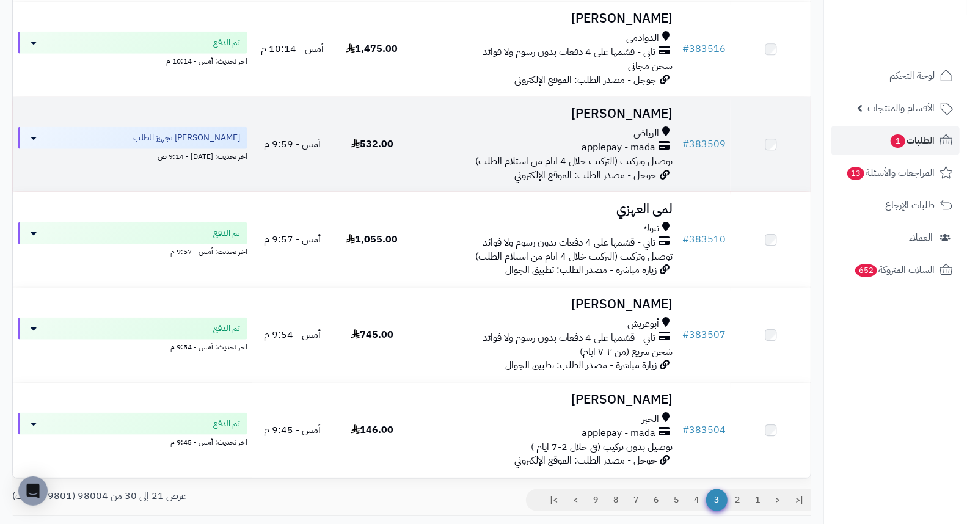
scroll to position [679, 0]
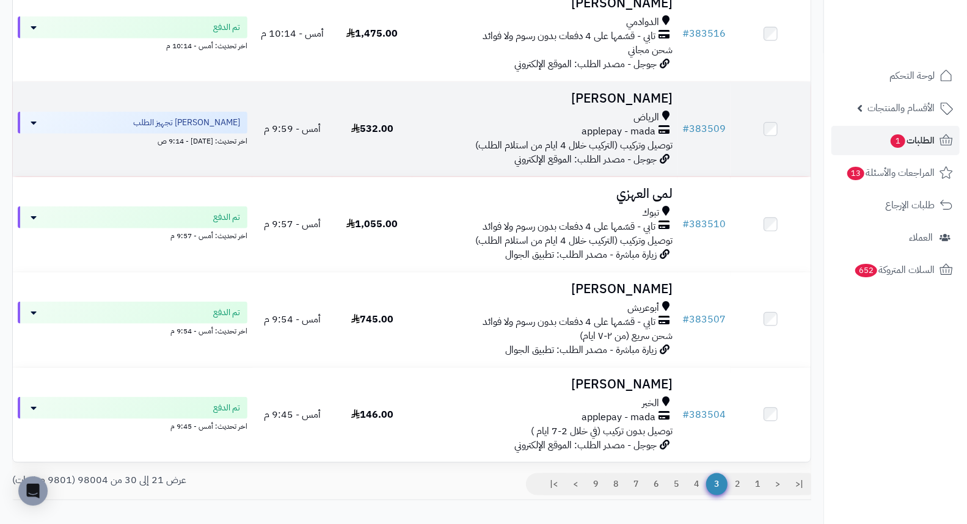
click at [640, 106] on h3 "[PERSON_NAME]" at bounding box center [545, 99] width 256 height 14
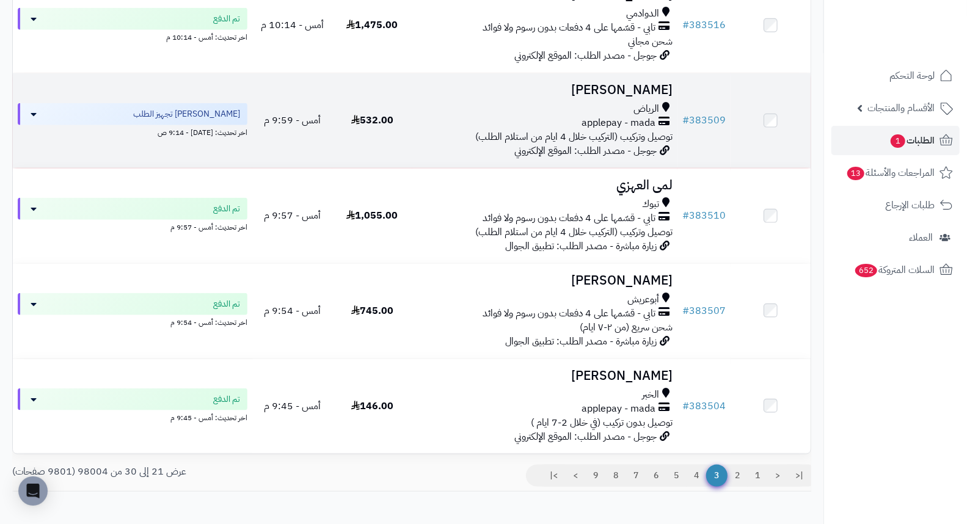
scroll to position [747, 0]
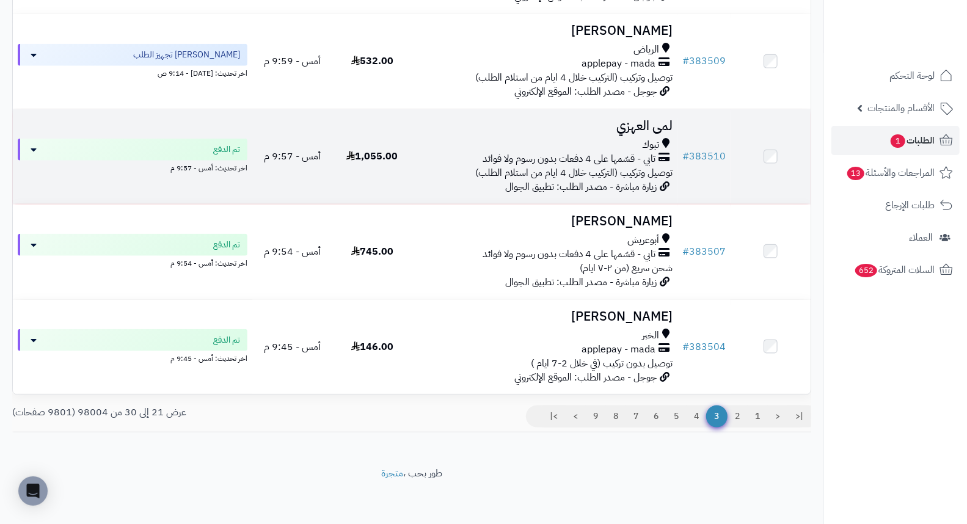
click at [645, 132] on h3 "لمى العهزي" at bounding box center [545, 126] width 256 height 14
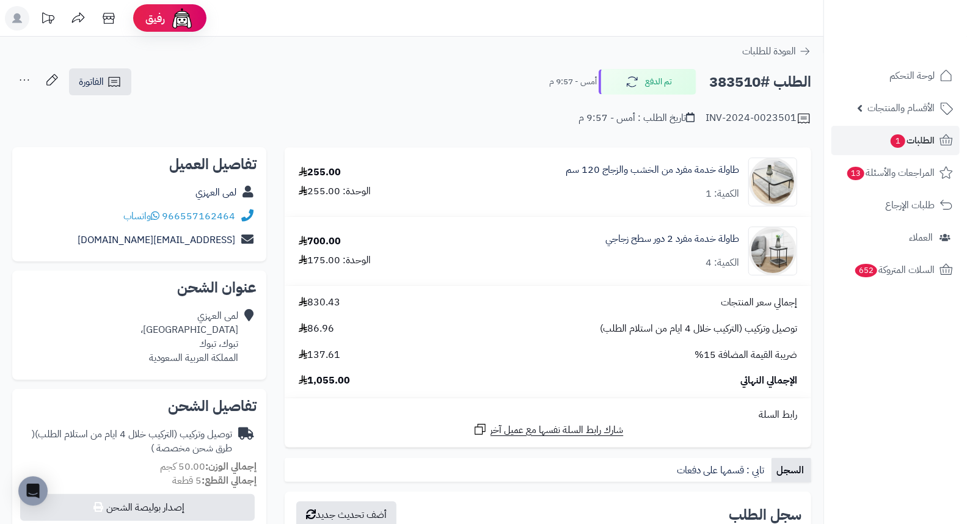
drag, startPoint x: 499, startPoint y: 104, endPoint x: 477, endPoint y: 98, distance: 22.7
click at [477, 98] on div "INV-2024-0023501 تاريخ الطلب : أمس - 9:57 م" at bounding box center [411, 111] width 799 height 29
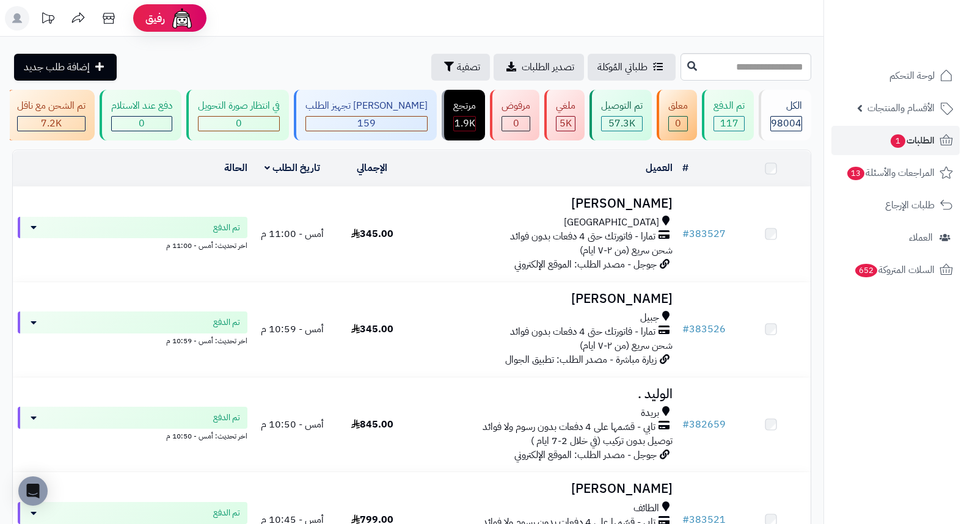
scroll to position [747, 0]
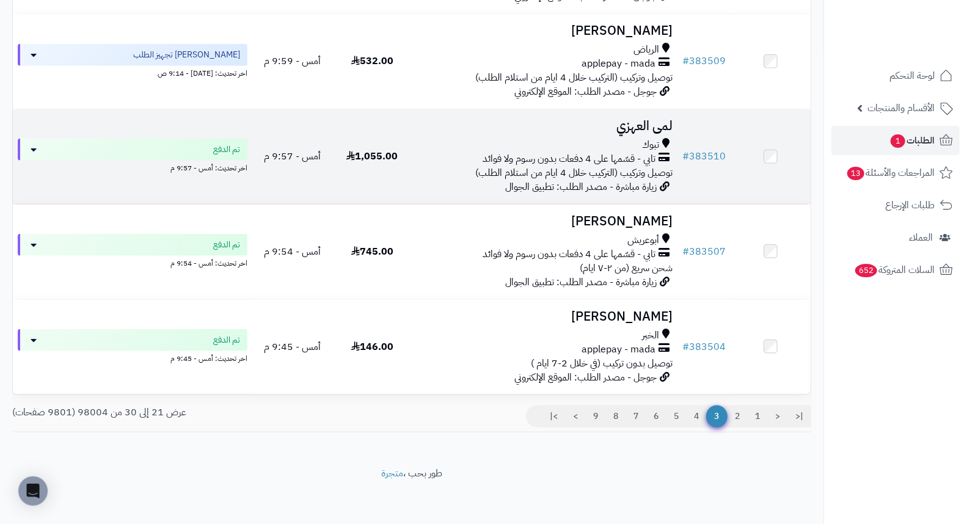
click at [621, 133] on h3 "لمى العهزي" at bounding box center [545, 126] width 256 height 14
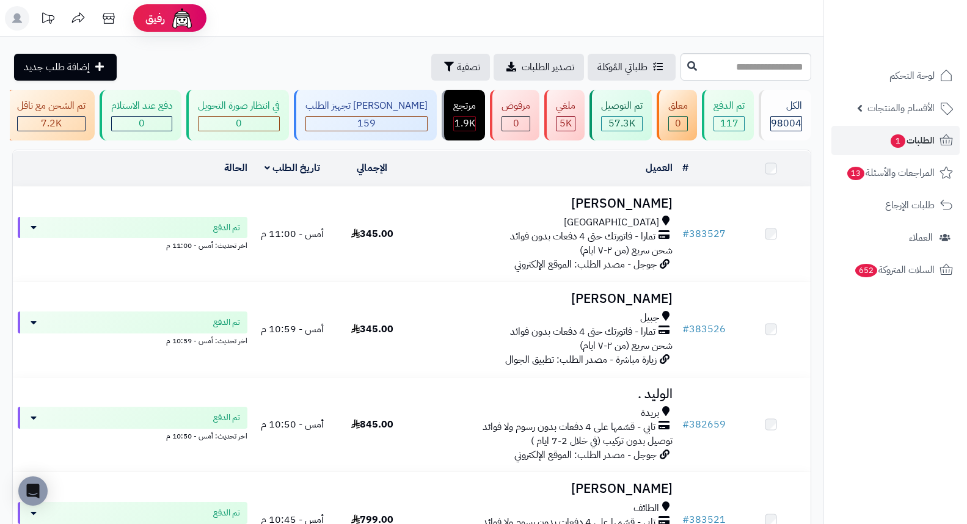
scroll to position [759, 0]
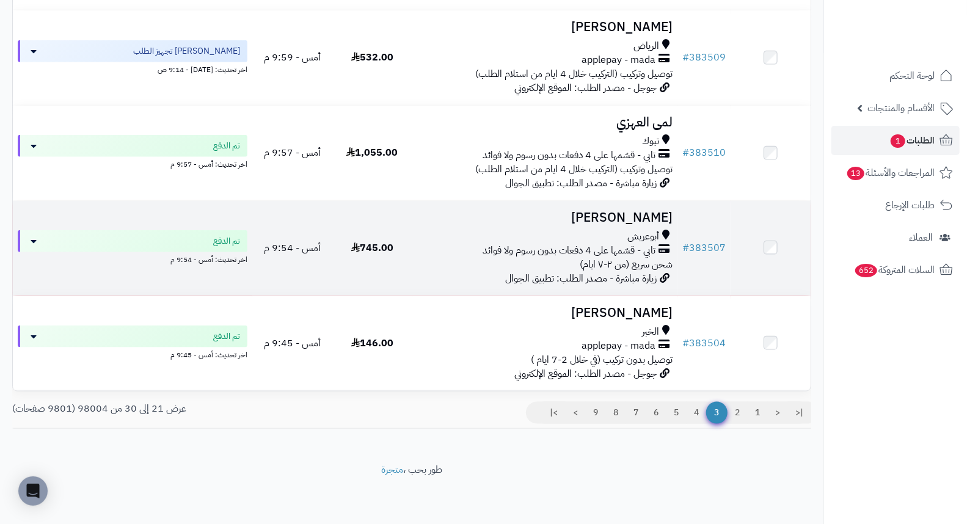
click at [655, 211] on h3 "[PERSON_NAME]" at bounding box center [545, 218] width 256 height 14
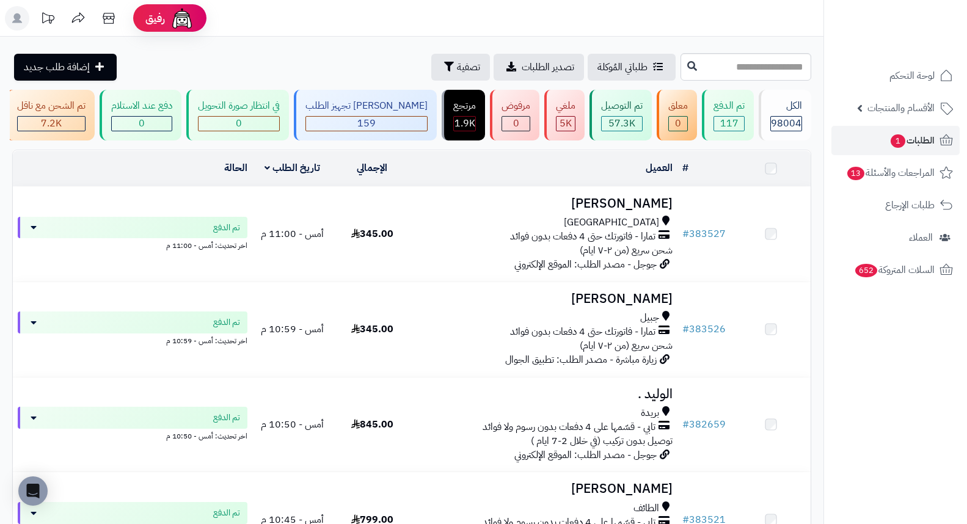
scroll to position [759, 0]
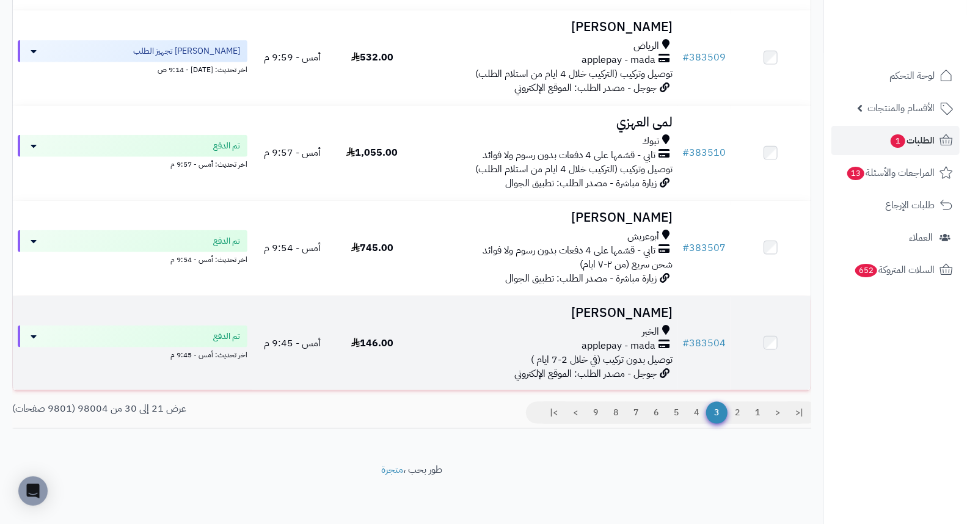
click at [656, 307] on h3 "Fahad Alotaibi" at bounding box center [545, 313] width 256 height 14
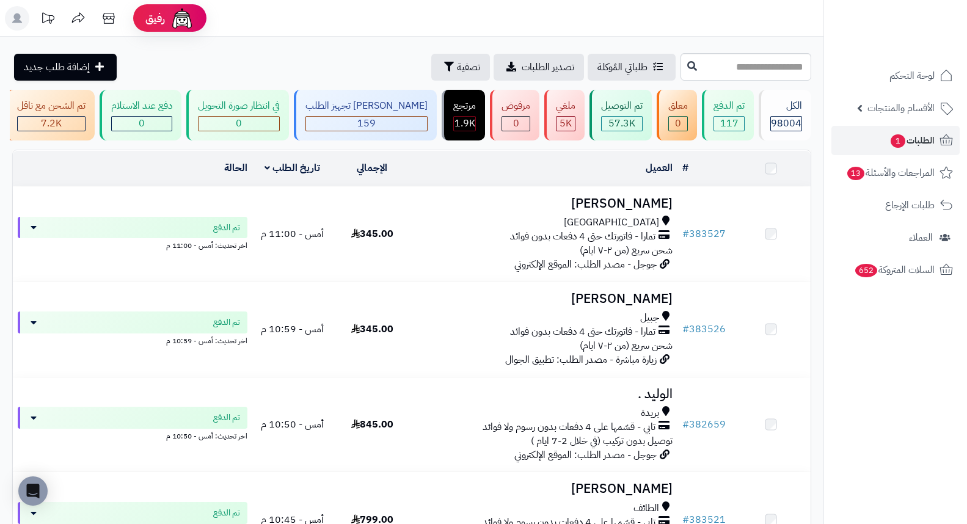
scroll to position [759, 0]
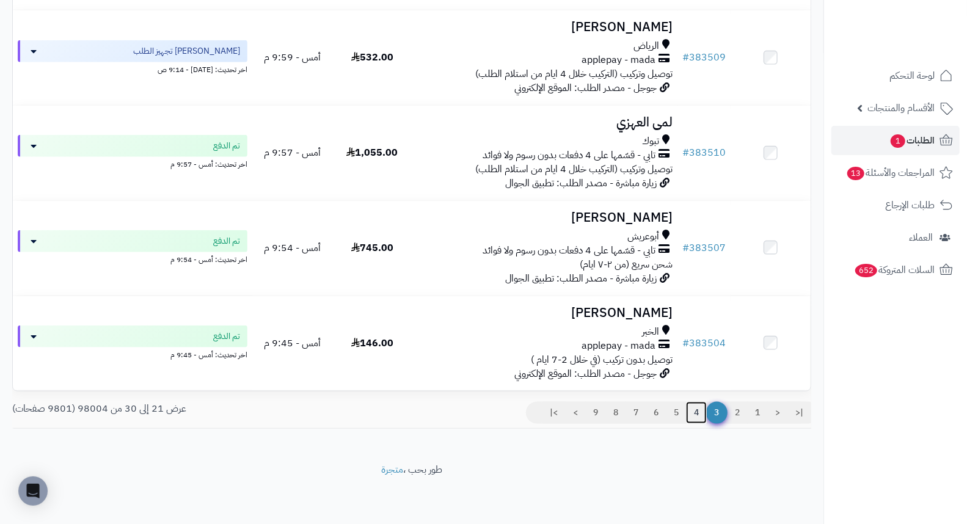
click at [697, 413] on link "4" at bounding box center [696, 413] width 21 height 22
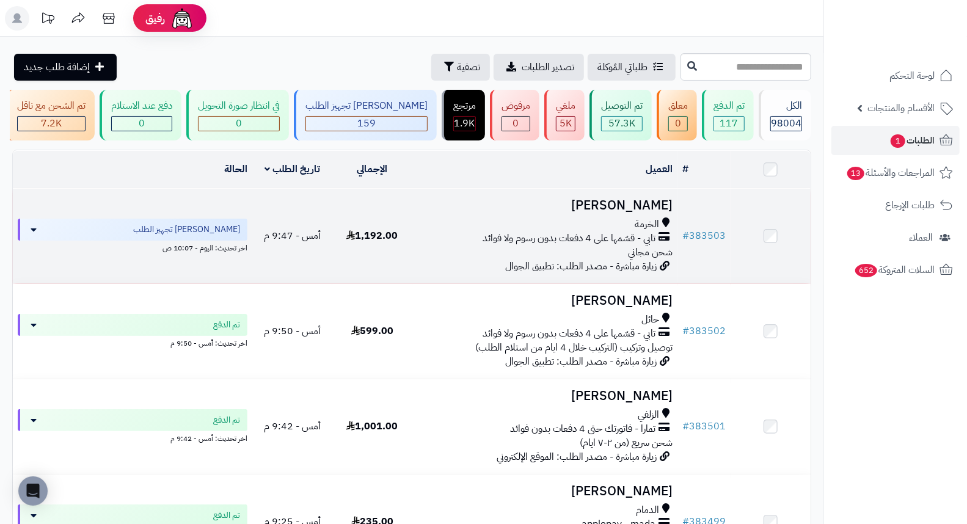
click at [650, 211] on h3 "[PERSON_NAME]" at bounding box center [545, 206] width 256 height 14
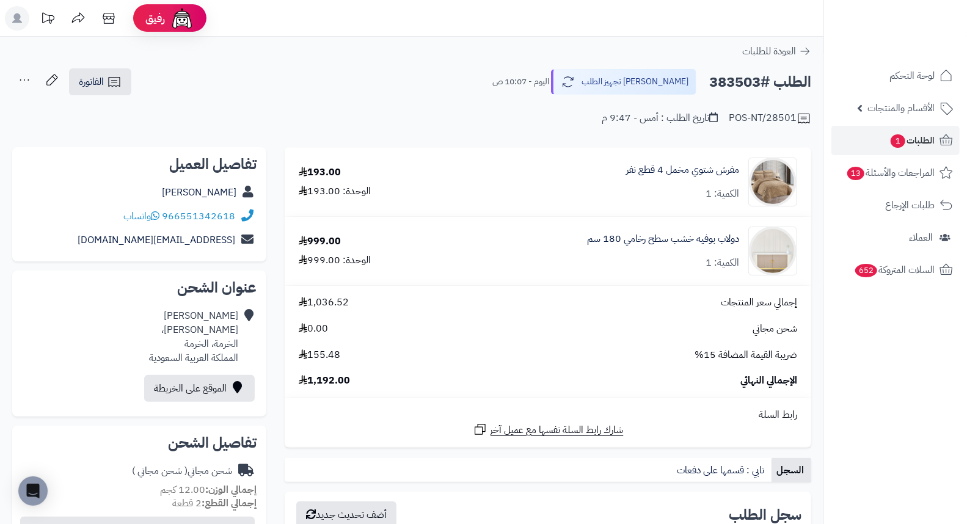
drag, startPoint x: 487, startPoint y: 58, endPoint x: 455, endPoint y: 77, distance: 37.5
click at [455, 77] on div "الطلب #383503 جاري تجهيز الطلب اليوم - 10:07 ص الفاتورة طباعة الفاتورة إرسال ال…" at bounding box center [411, 82] width 799 height 29
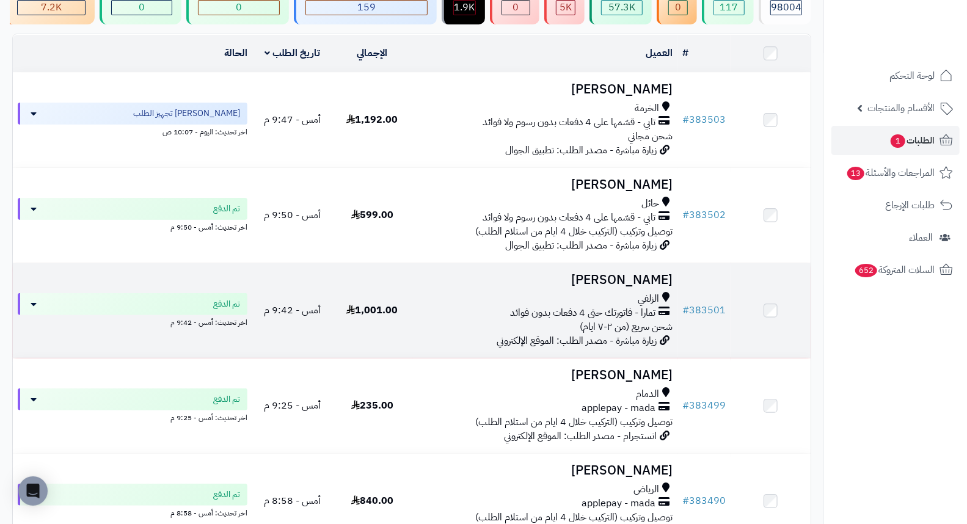
scroll to position [203, 0]
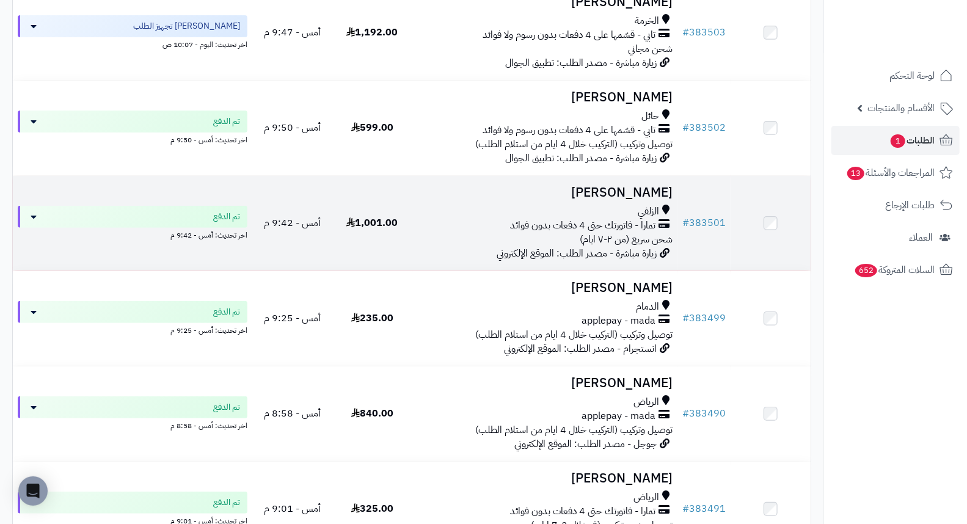
click at [666, 200] on h3 "[PERSON_NAME]" at bounding box center [545, 193] width 256 height 14
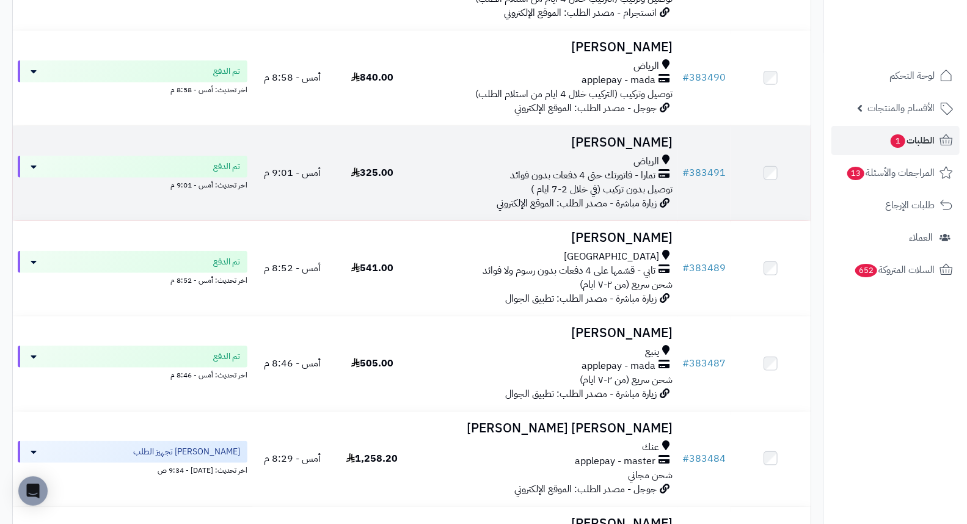
scroll to position [543, 0]
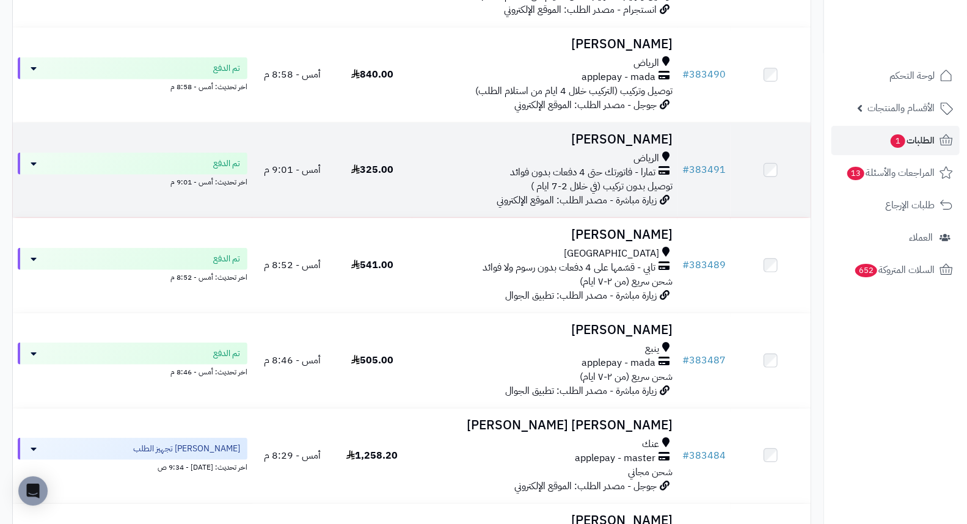
click at [640, 147] on h3 "فواز القحطاني" at bounding box center [545, 140] width 256 height 14
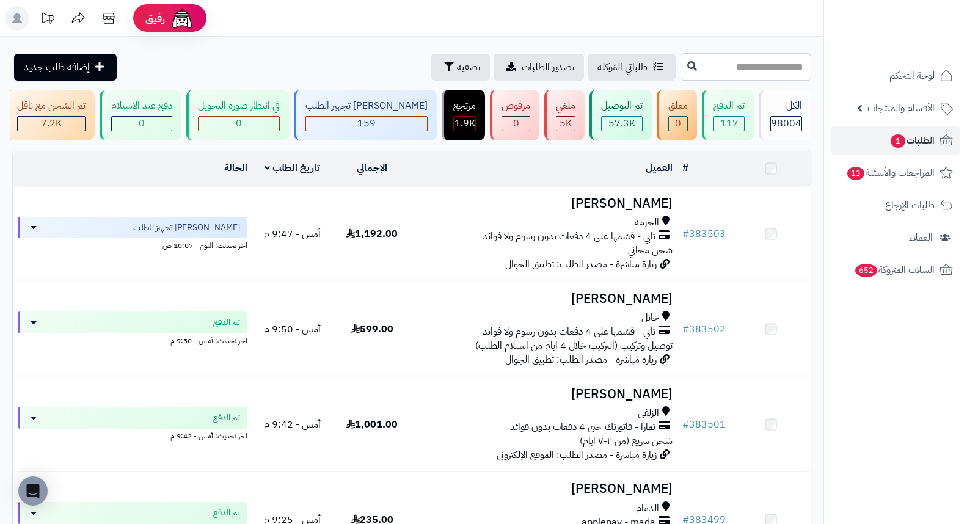
scroll to position [543, 0]
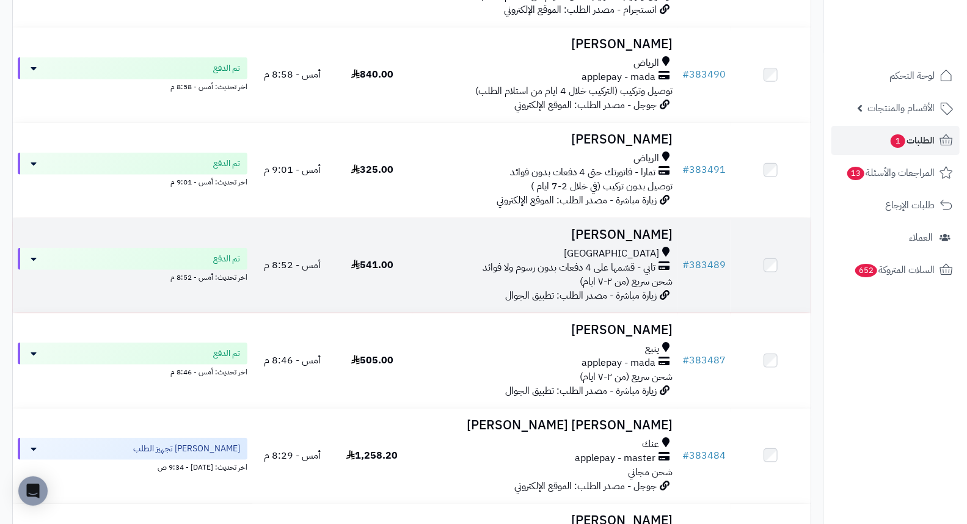
click at [663, 238] on h3 "[PERSON_NAME]" at bounding box center [545, 235] width 256 height 14
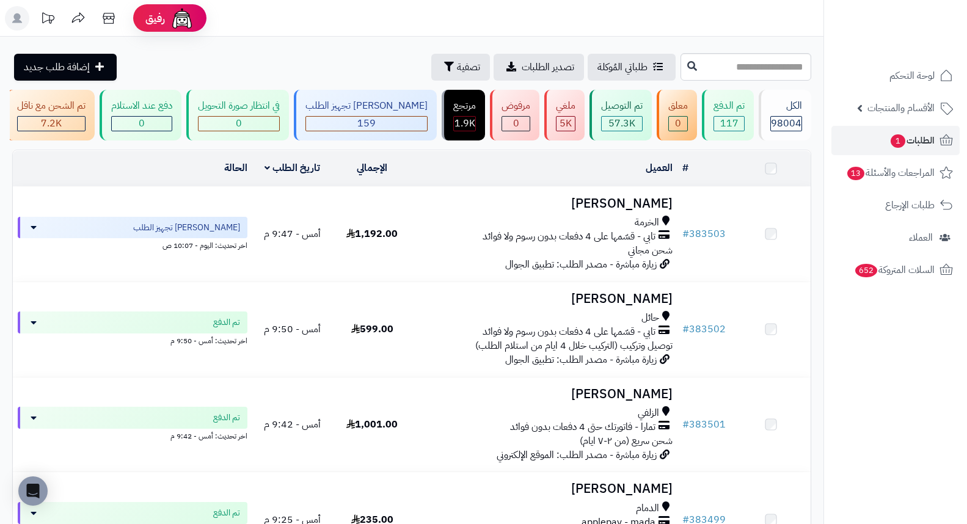
scroll to position [747, 0]
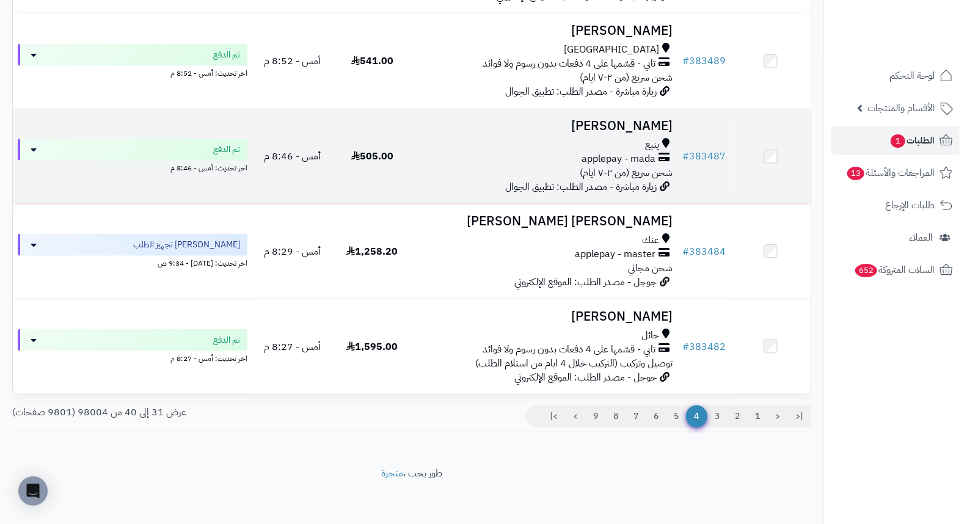
click at [643, 133] on h3 "[PERSON_NAME]" at bounding box center [545, 126] width 256 height 14
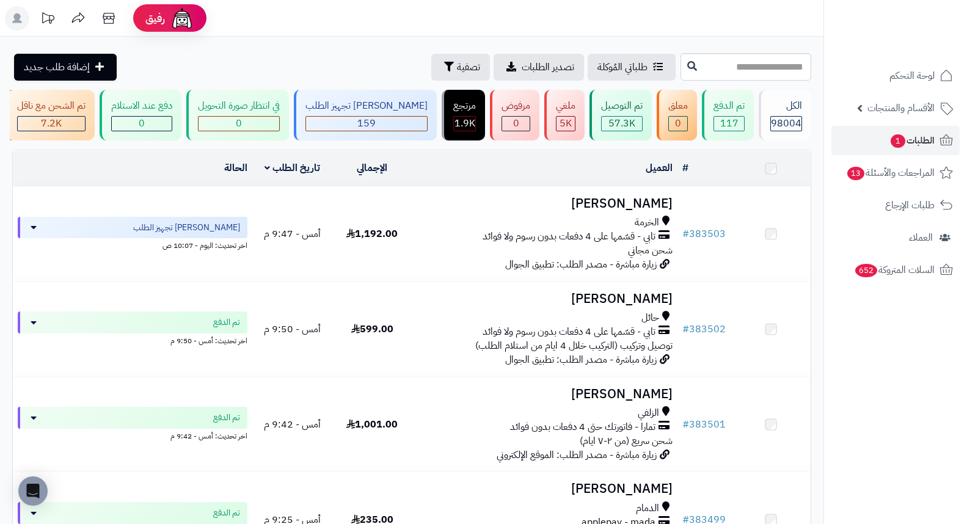
scroll to position [759, 0]
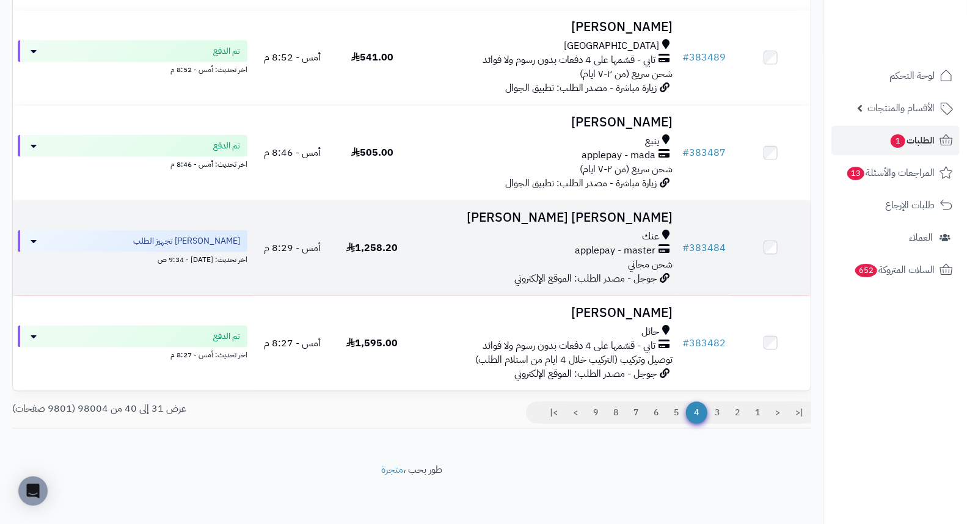
click at [642, 211] on h3 "أحمد آل امويس" at bounding box center [545, 218] width 256 height 14
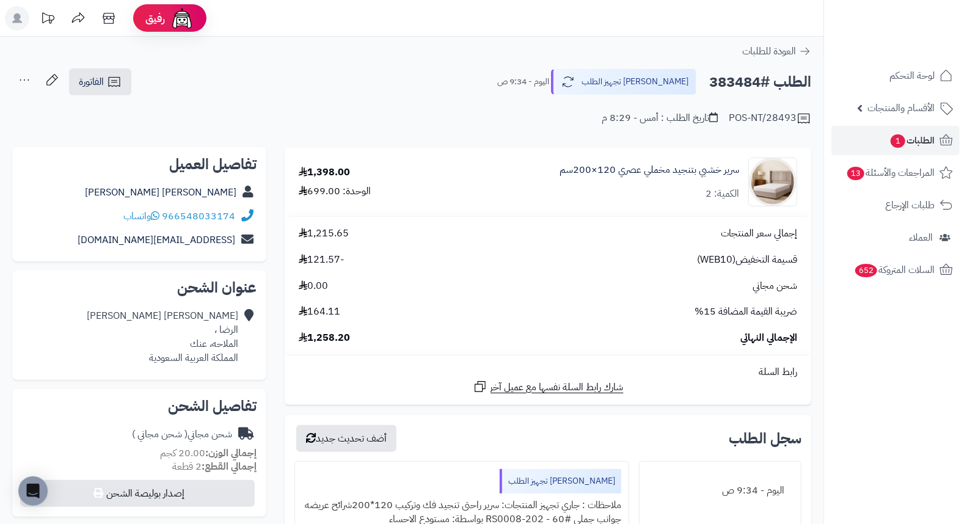
drag, startPoint x: 486, startPoint y: 90, endPoint x: 460, endPoint y: 103, distance: 28.4
click at [460, 103] on div "POS-NT/28493 تاريخ الطلب : أمس - 8:29 م" at bounding box center [411, 111] width 799 height 29
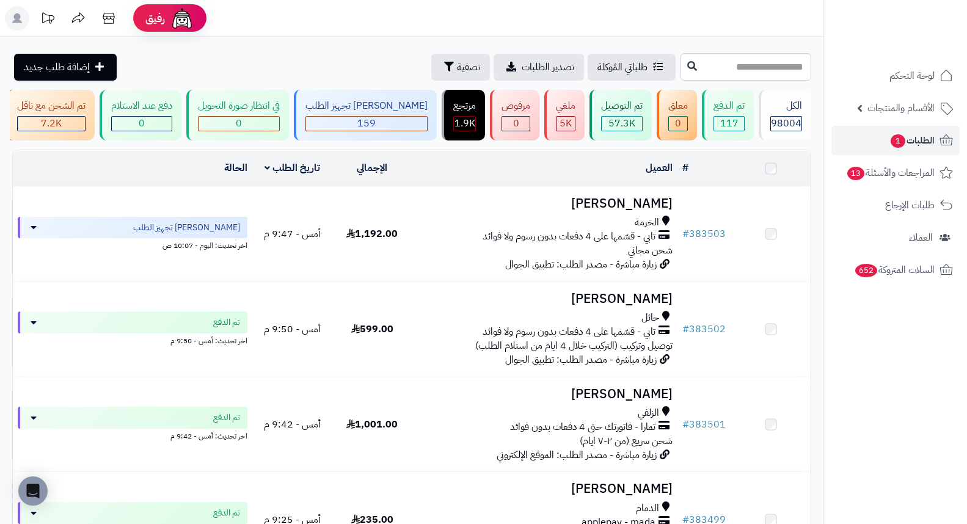
scroll to position [759, 0]
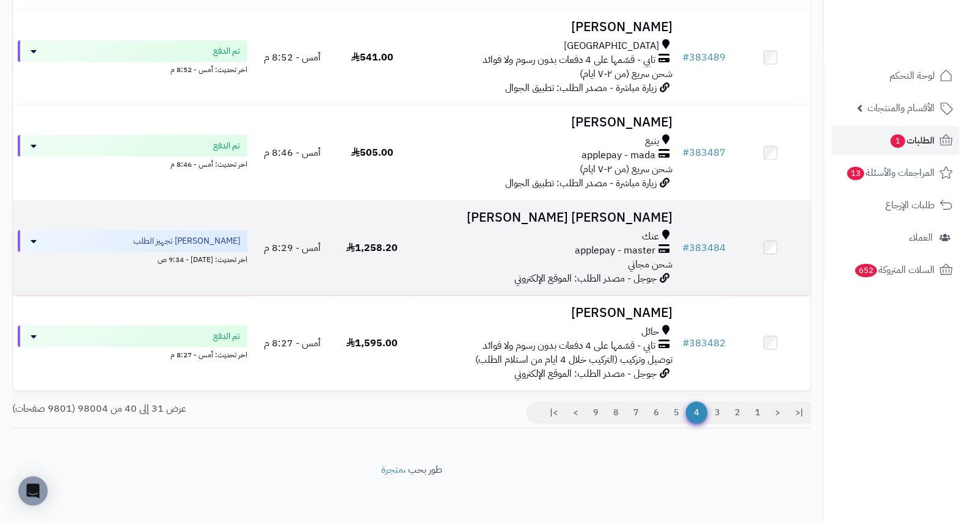
click at [624, 214] on h3 "[PERSON_NAME] [PERSON_NAME]" at bounding box center [545, 218] width 256 height 14
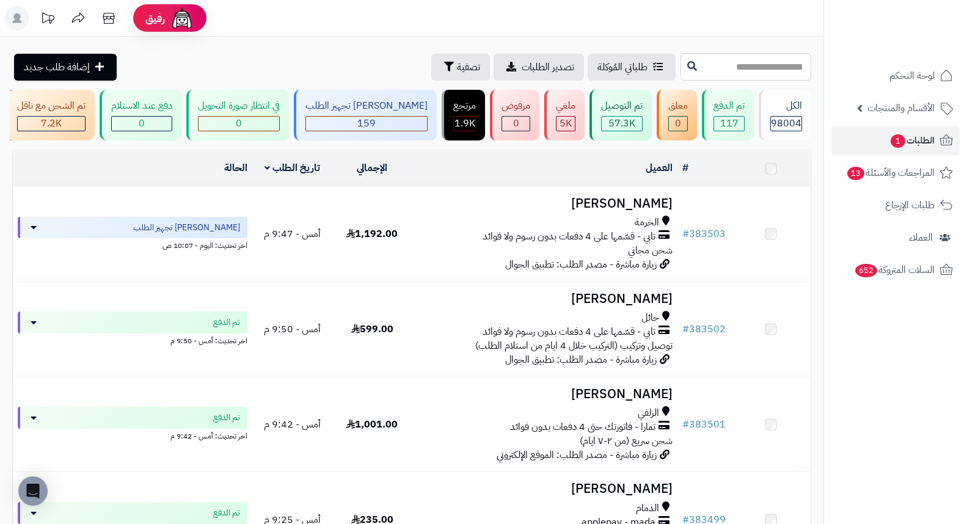
scroll to position [759, 0]
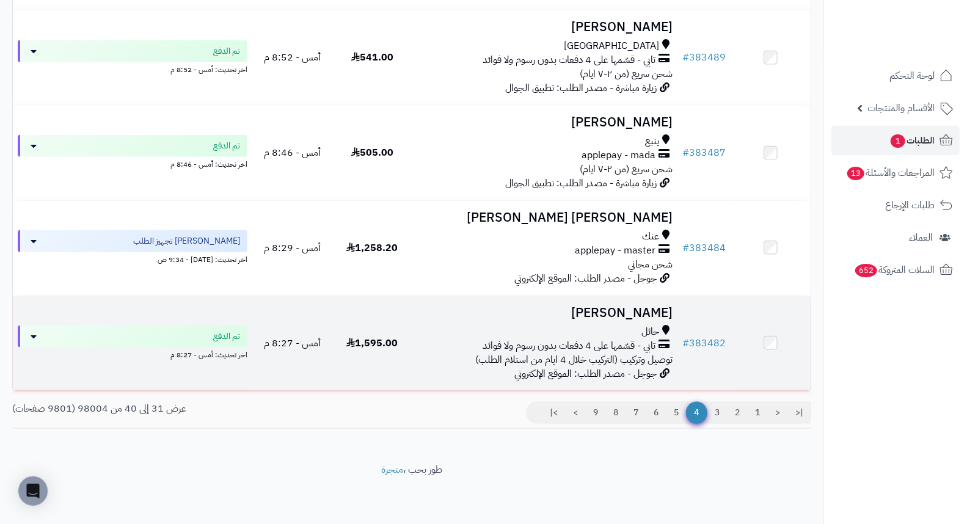
click at [656, 310] on h3 "[PERSON_NAME]" at bounding box center [545, 313] width 256 height 14
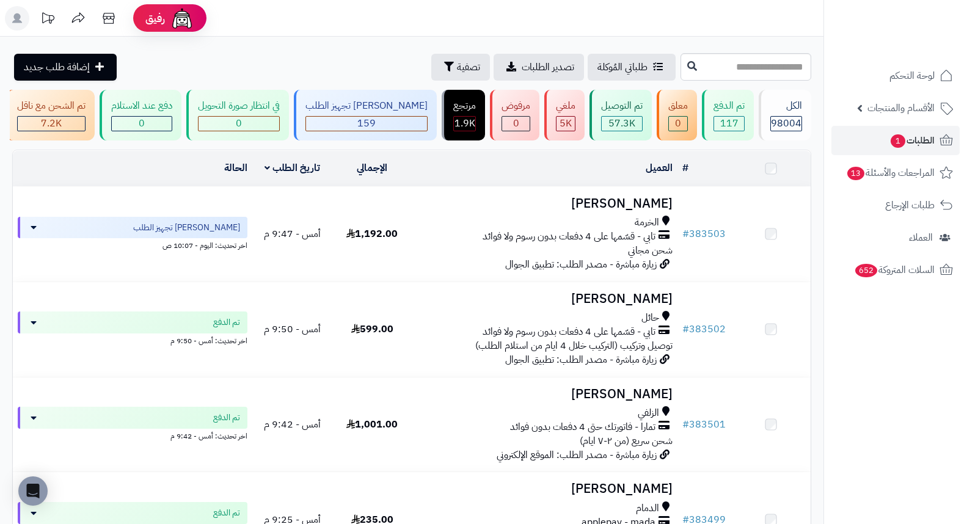
scroll to position [759, 0]
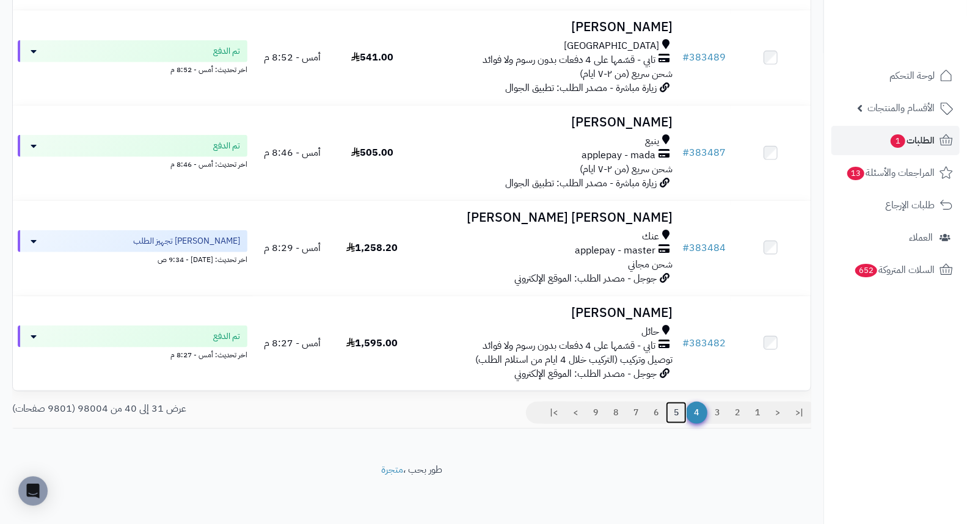
click at [676, 419] on link "5" at bounding box center [676, 413] width 21 height 22
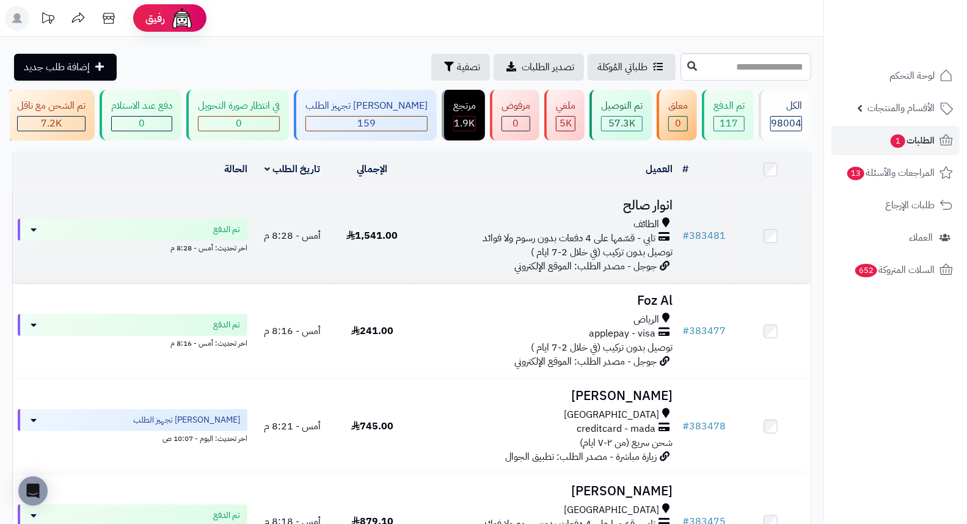
click at [643, 213] on h3 "انوار صالح" at bounding box center [545, 206] width 256 height 14
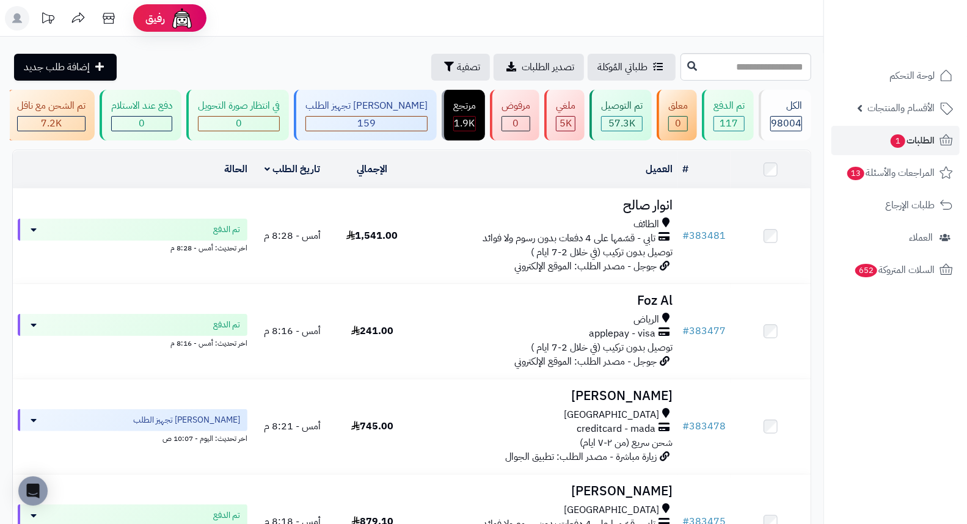
click at [665, 303] on h3 "Foz Al" at bounding box center [545, 301] width 256 height 14
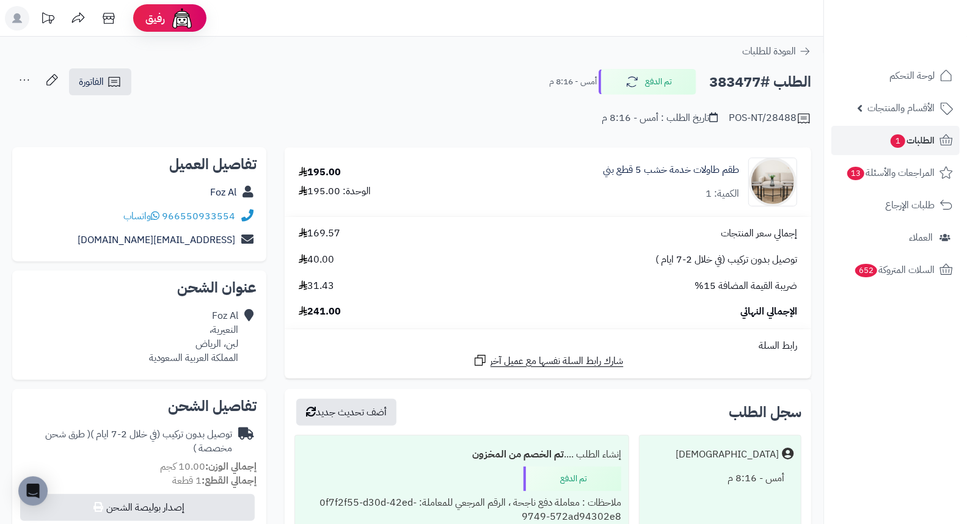
drag, startPoint x: 469, startPoint y: 104, endPoint x: 463, endPoint y: 87, distance: 18.2
click at [463, 87] on div "الطلب #383477 تم الدفع أمس - 8:16 م الفاتورة طباعة الفاتورة إرسال الفاتورة إلى …" at bounding box center [411, 82] width 799 height 29
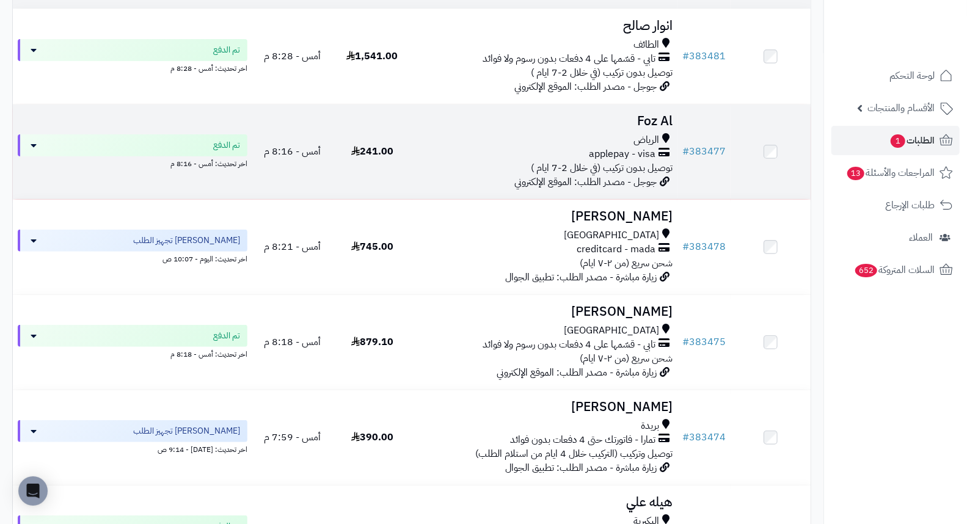
scroll to position [203, 0]
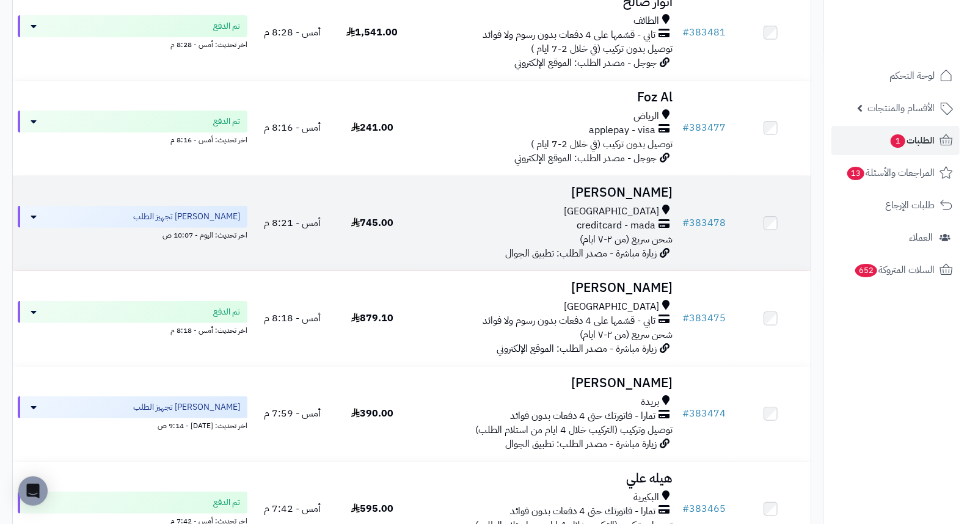
click at [665, 199] on h3 "شيخه حسن" at bounding box center [545, 193] width 256 height 14
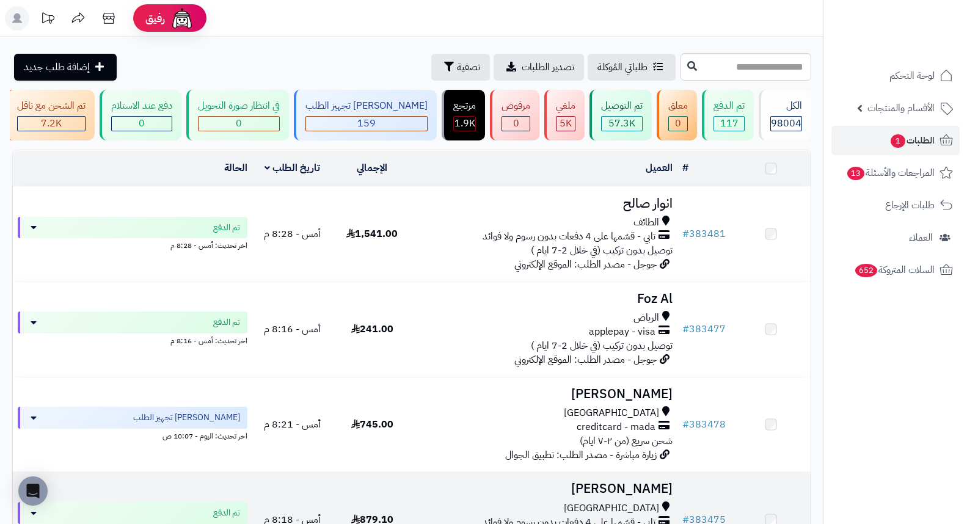
scroll to position [339, 0]
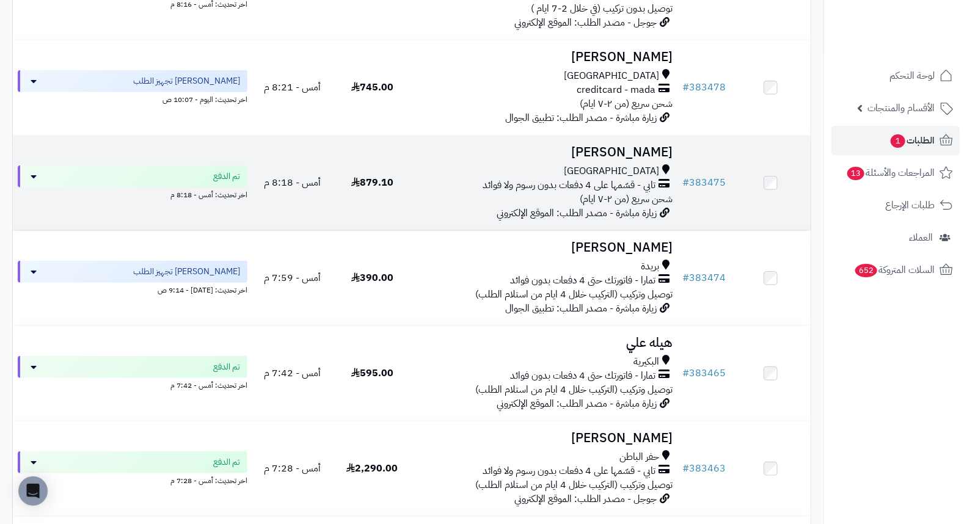
click at [655, 159] on h3 "[PERSON_NAME]" at bounding box center [545, 152] width 256 height 14
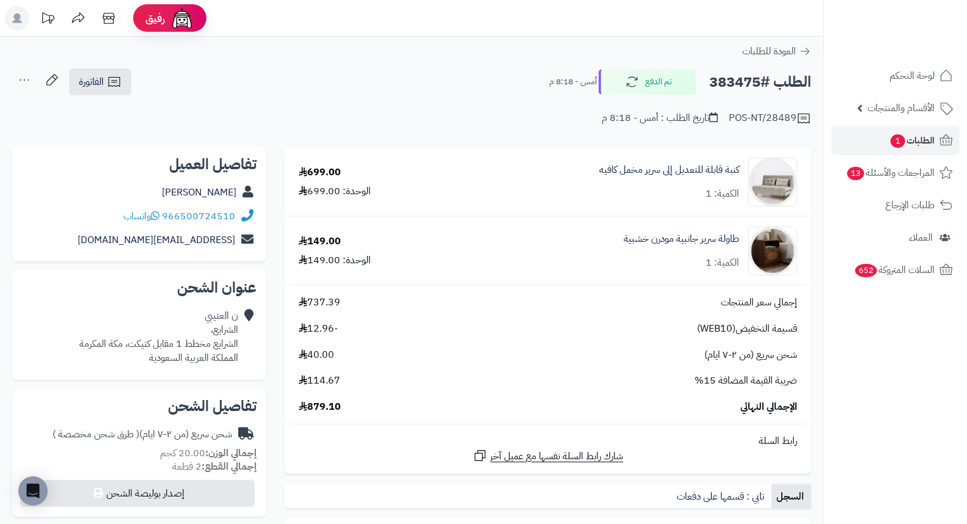
drag, startPoint x: 453, startPoint y: 112, endPoint x: 436, endPoint y: 96, distance: 23.3
click at [436, 97] on div "POS-NT/28489 تاريخ الطلب : أمس - 8:18 م" at bounding box center [411, 111] width 799 height 29
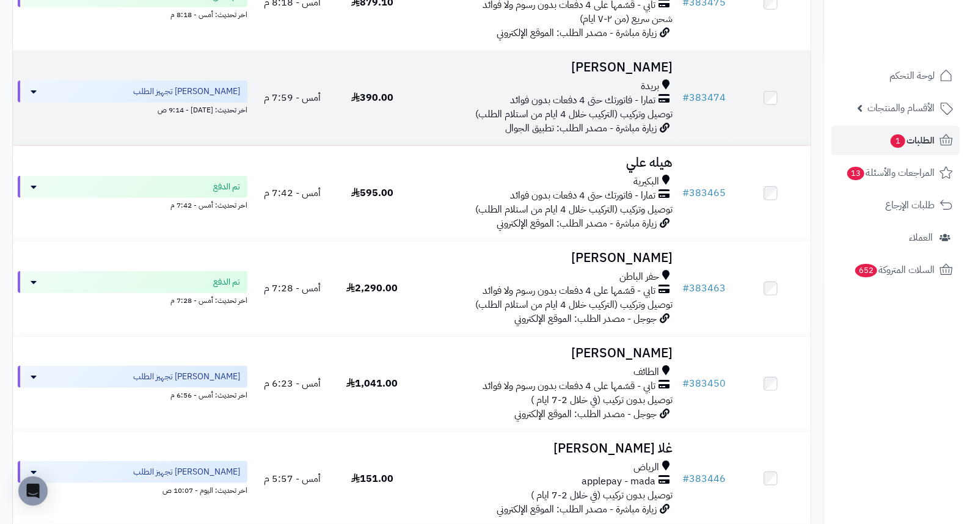
scroll to position [543, 0]
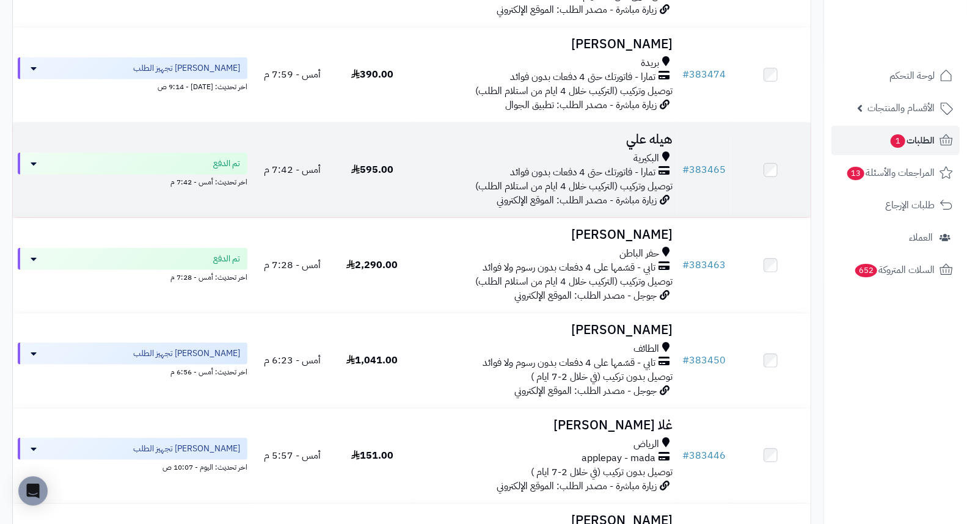
click at [663, 147] on h3 "هيله علي" at bounding box center [545, 140] width 256 height 14
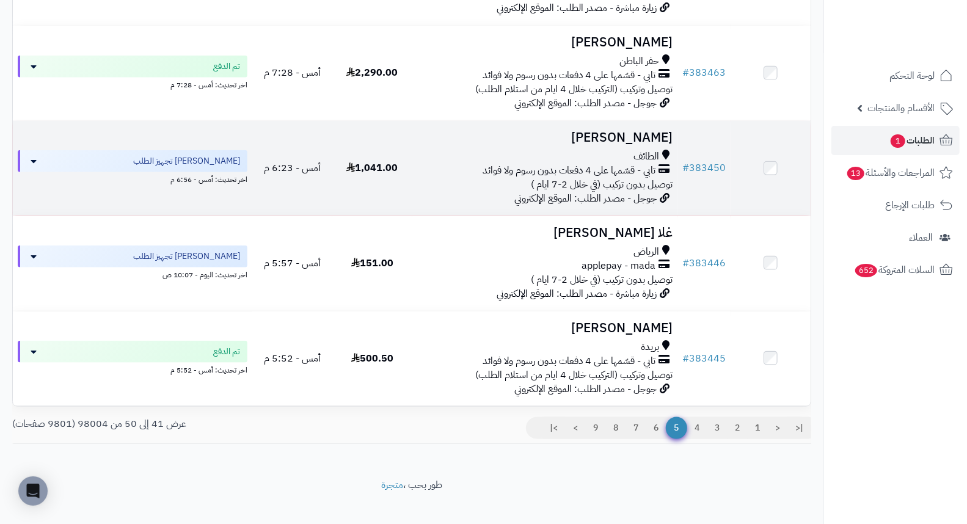
scroll to position [747, 0]
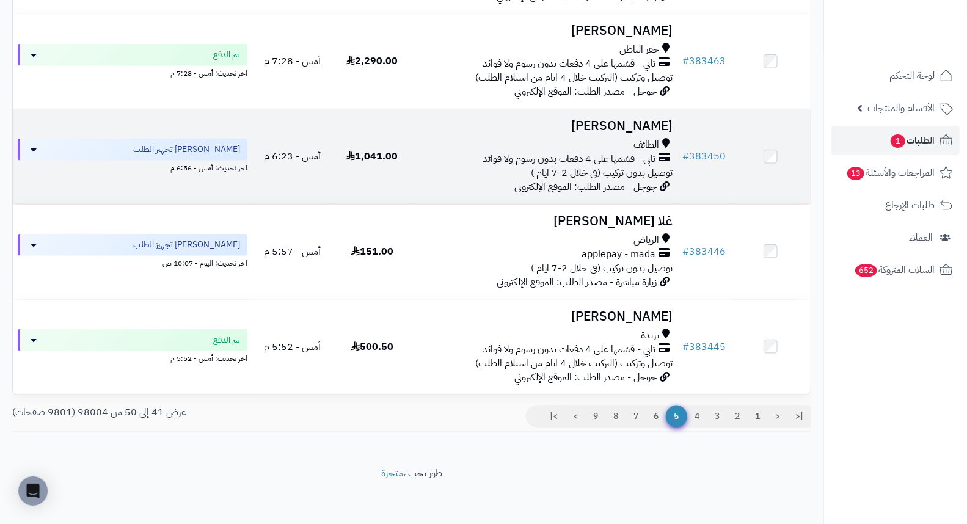
click at [625, 133] on h3 "[PERSON_NAME]" at bounding box center [545, 126] width 256 height 14
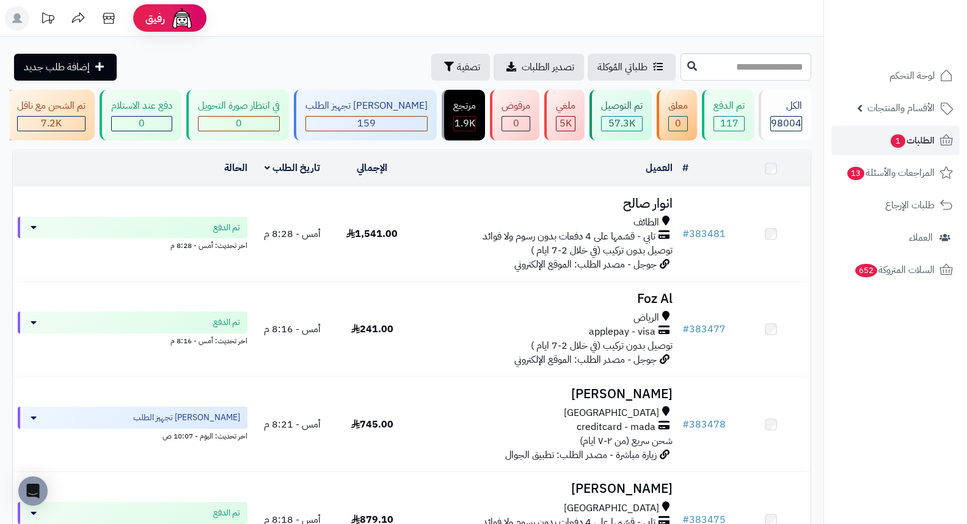
scroll to position [759, 0]
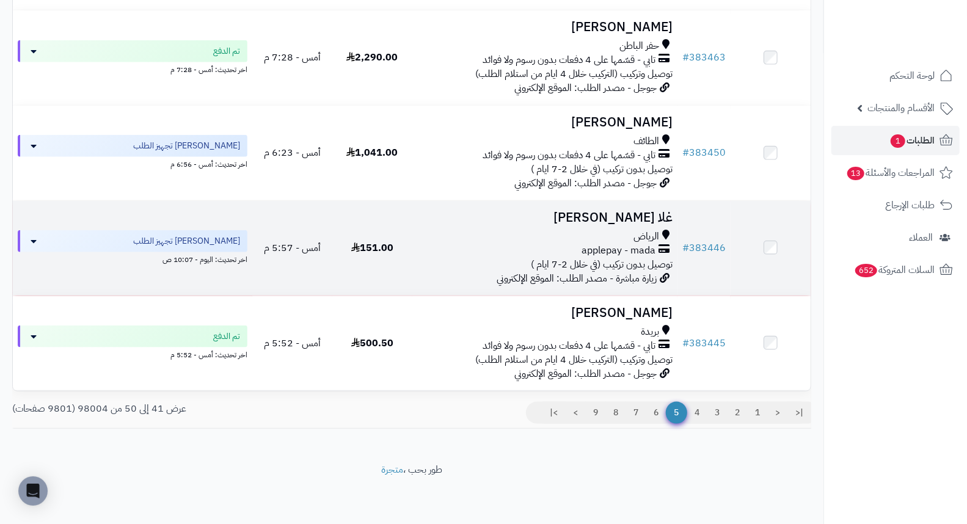
click at [662, 214] on h3 "غلا الدوسري" at bounding box center [545, 218] width 256 height 14
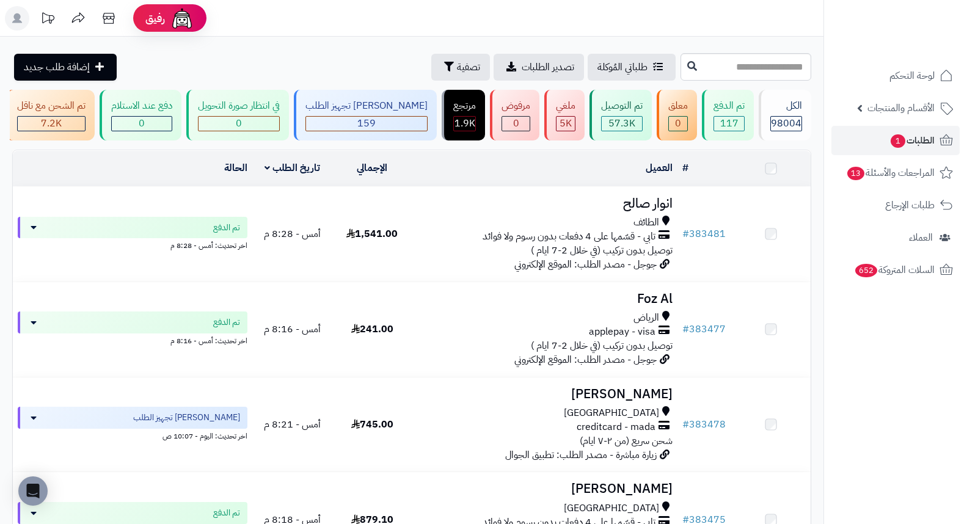
scroll to position [759, 0]
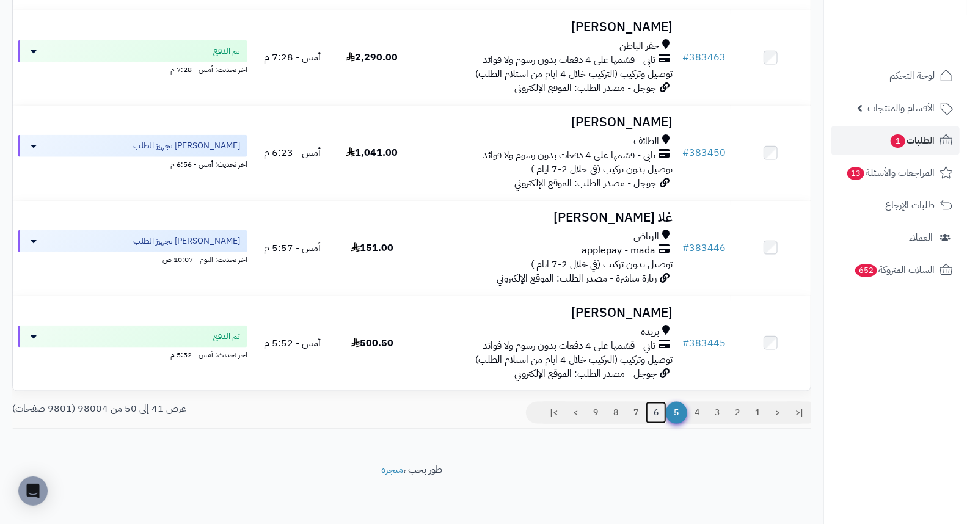
click at [656, 414] on link "6" at bounding box center [656, 413] width 21 height 22
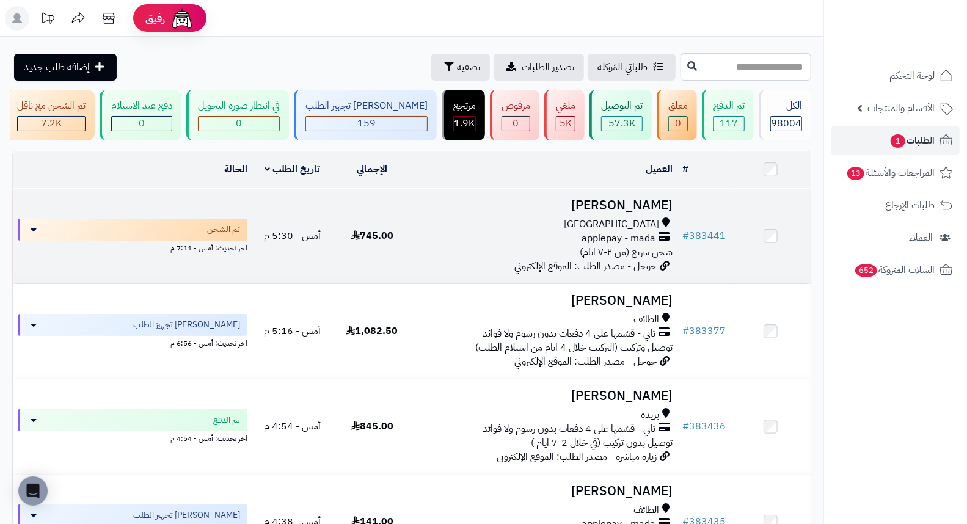
click at [660, 213] on h3 "[PERSON_NAME]" at bounding box center [545, 206] width 256 height 14
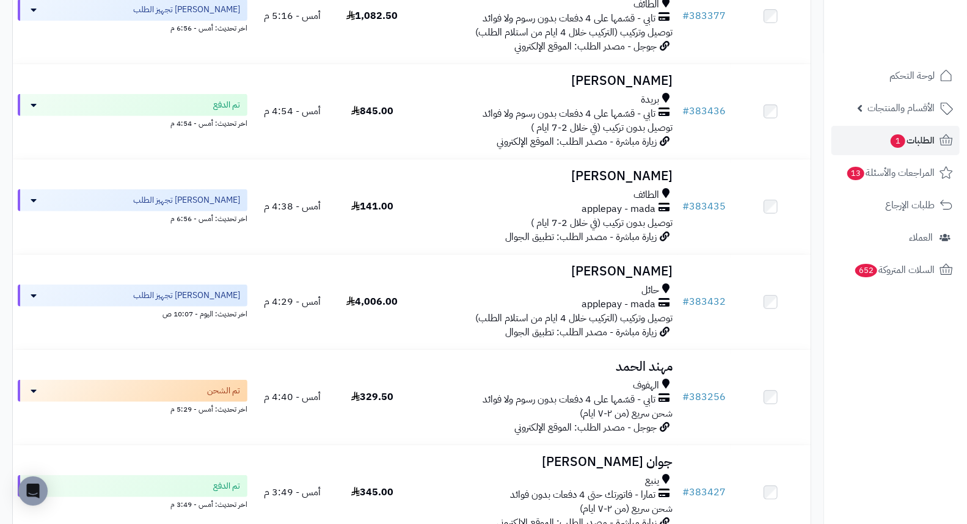
scroll to position [339, 0]
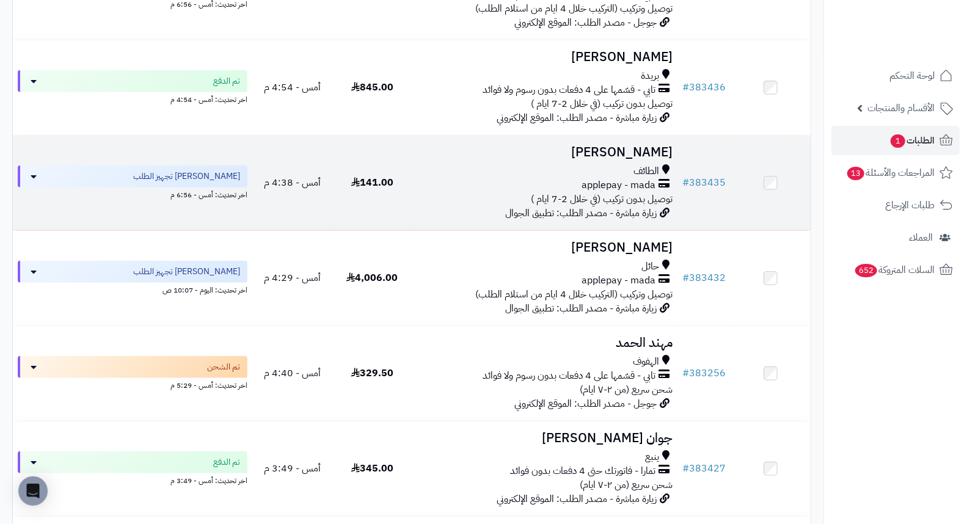
click at [665, 159] on h3 "اريج الغامدي" at bounding box center [545, 152] width 256 height 14
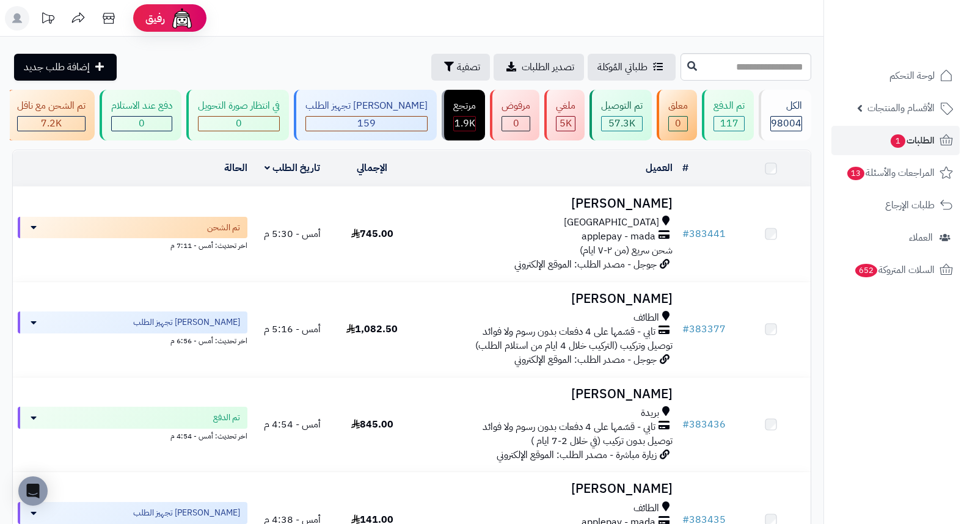
scroll to position [475, 0]
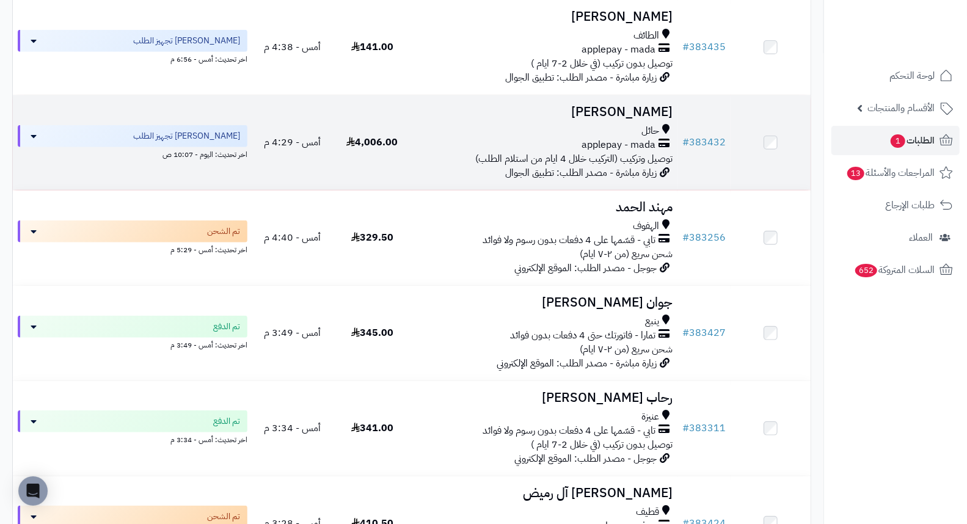
click at [632, 119] on h3 "[PERSON_NAME]" at bounding box center [545, 112] width 256 height 14
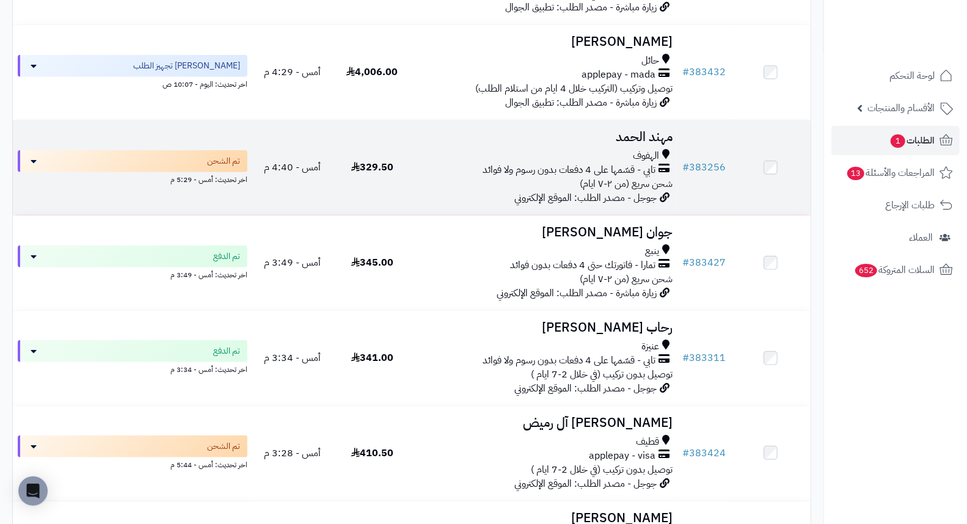
scroll to position [611, 0]
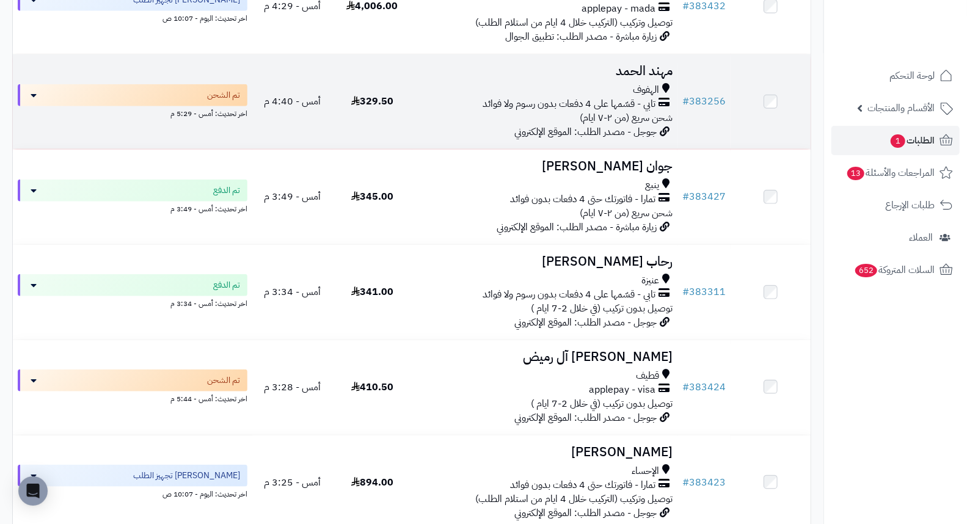
click at [657, 78] on h3 "مهند الحمد" at bounding box center [545, 71] width 256 height 14
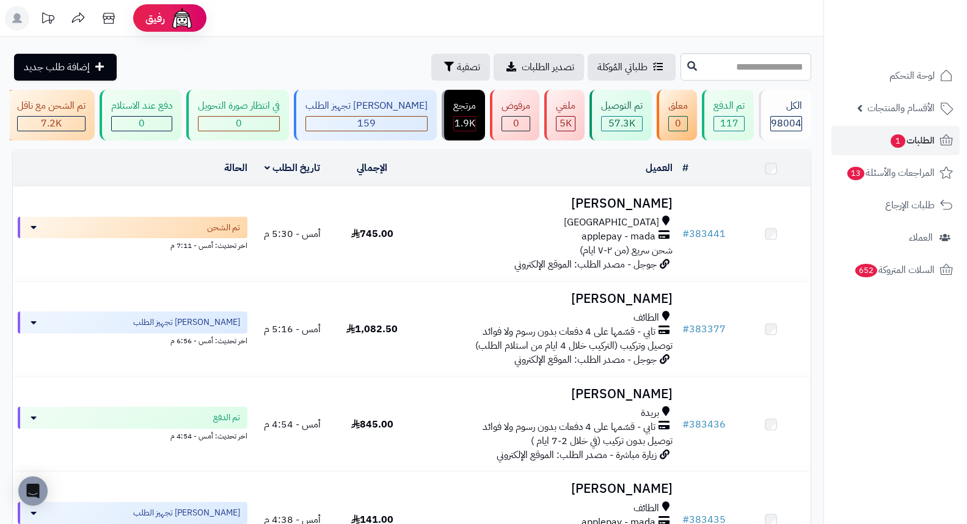
scroll to position [611, 0]
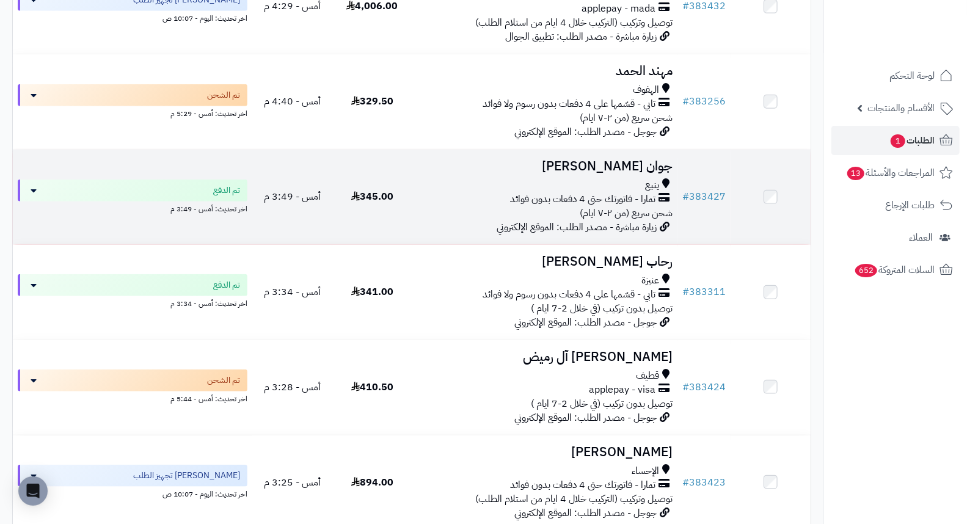
click at [654, 166] on h3 "جوان [PERSON_NAME]" at bounding box center [545, 166] width 256 height 14
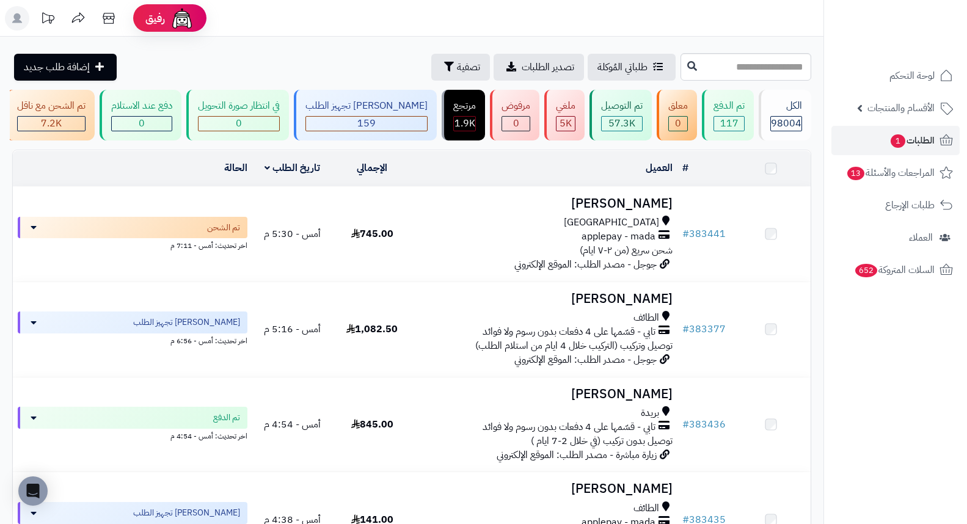
scroll to position [759, 0]
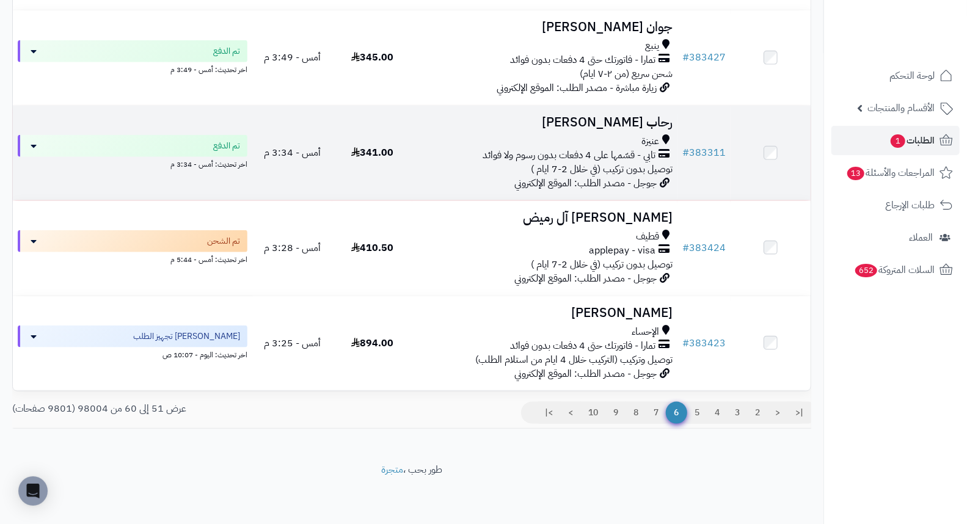
click at [650, 123] on h3 "رحاب حامد" at bounding box center [545, 122] width 256 height 14
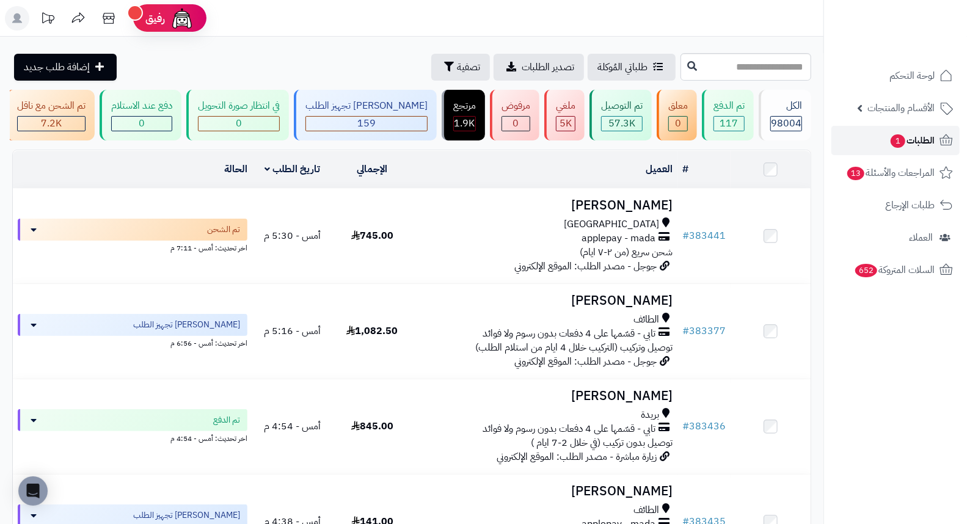
click at [909, 132] on span "الطلبات 1" at bounding box center [912, 140] width 45 height 17
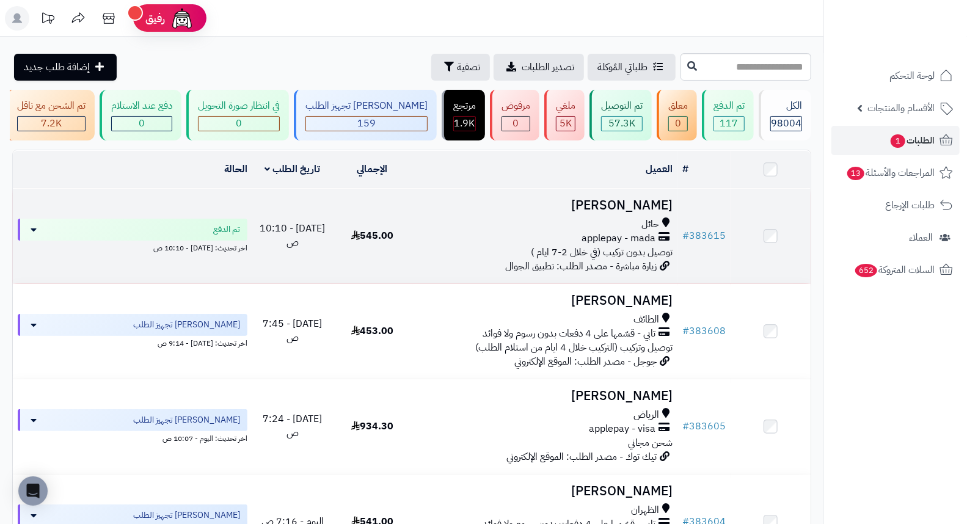
click at [632, 224] on td "[PERSON_NAME] حائل applepay - mada توصيل بدون تركيب (في خلال 2-7 ايام ) زيارة م…" at bounding box center [545, 236] width 266 height 95
click at [635, 211] on h3 "[PERSON_NAME]" at bounding box center [545, 206] width 256 height 14
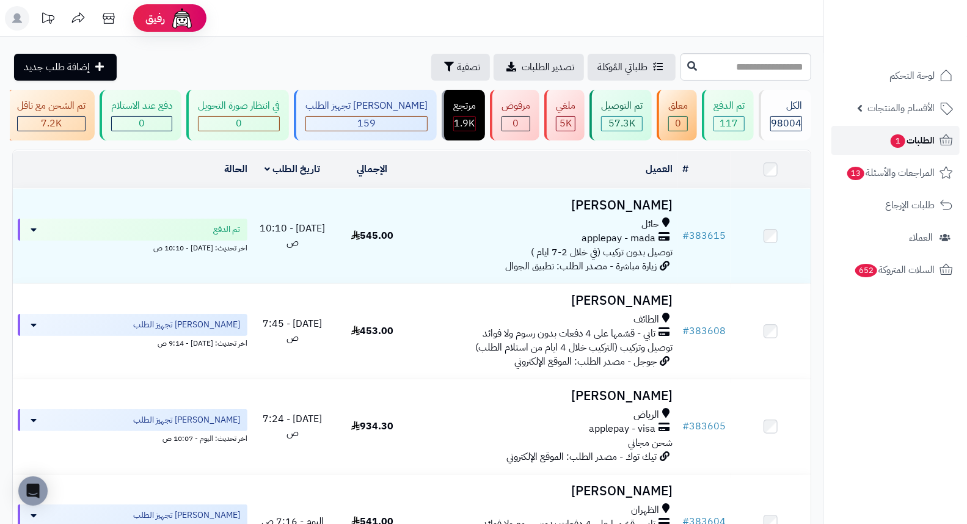
click at [897, 145] on span "1" at bounding box center [898, 140] width 15 height 13
